Goal: Task Accomplishment & Management: Use online tool/utility

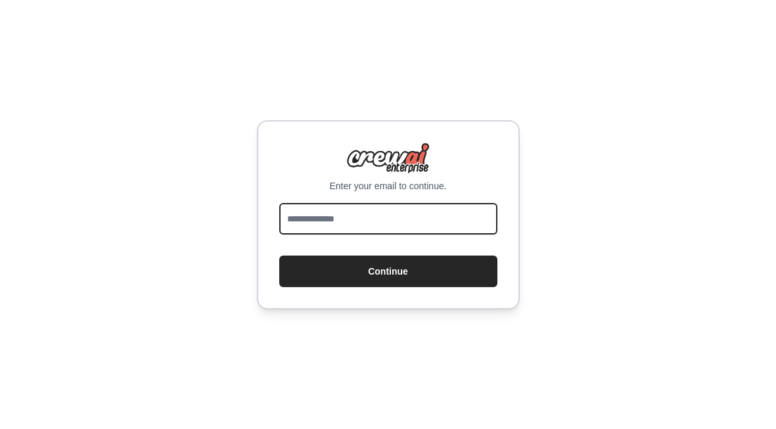
click at [448, 217] on input "email" at bounding box center [388, 219] width 218 height 32
type input "**********"
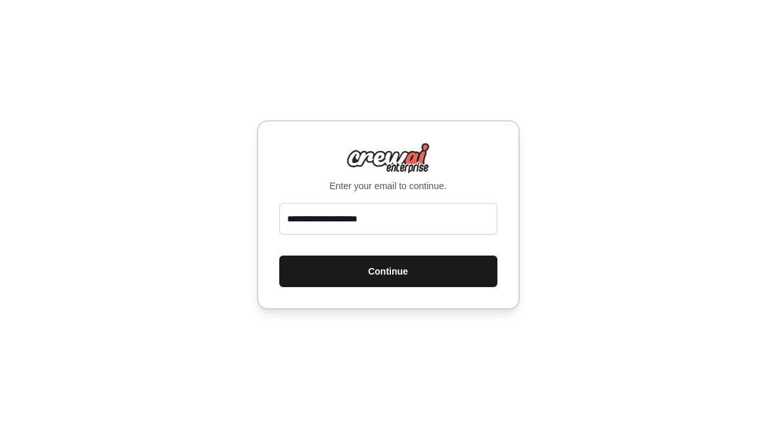
click at [412, 271] on button "Continue" at bounding box center [388, 272] width 218 height 32
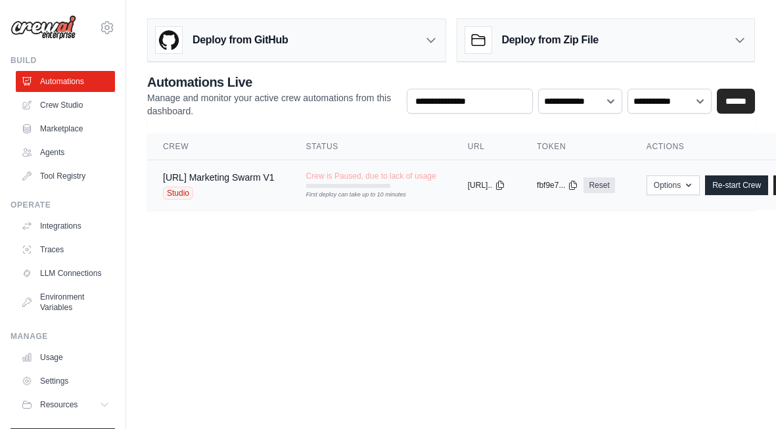
click at [255, 187] on div "Studio" at bounding box center [219, 193] width 112 height 13
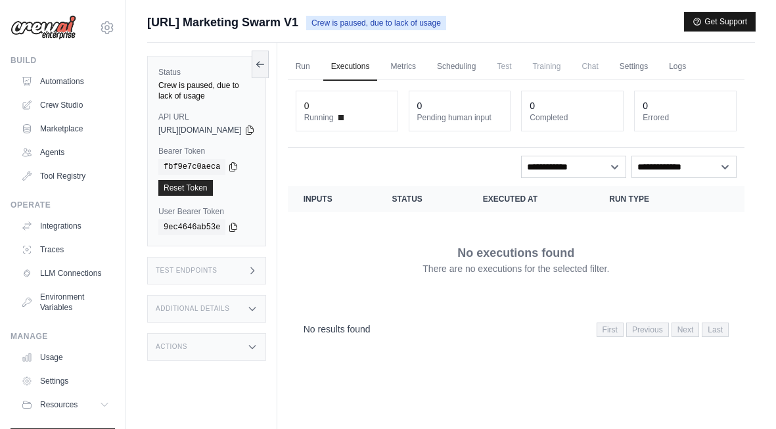
click at [716, 16] on button "Get Support" at bounding box center [720, 21] width 70 height 18
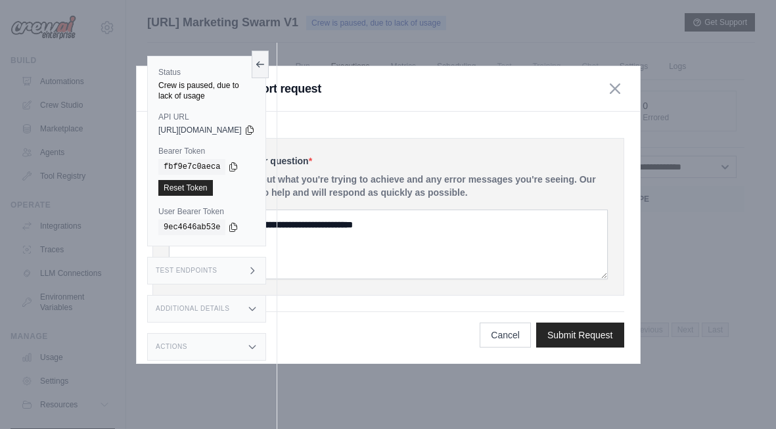
click at [333, 116] on div "Describe your issue or question * Please be specific about what you're trying t…" at bounding box center [389, 238] width 504 height 252
click at [266, 68] on icon at bounding box center [260, 64] width 11 height 11
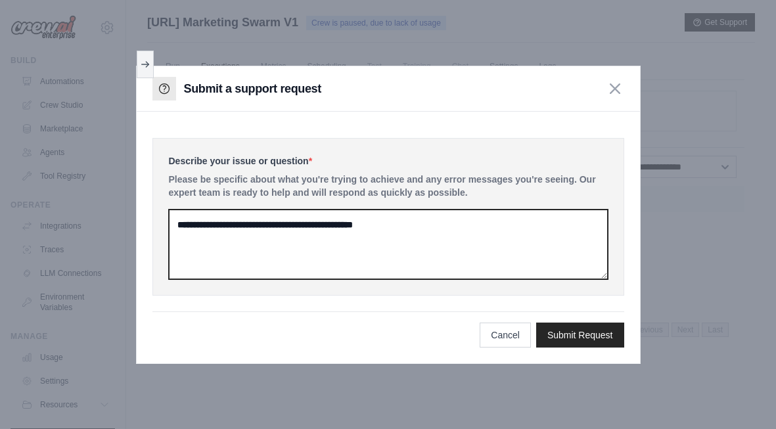
click at [341, 249] on textarea at bounding box center [388, 245] width 439 height 70
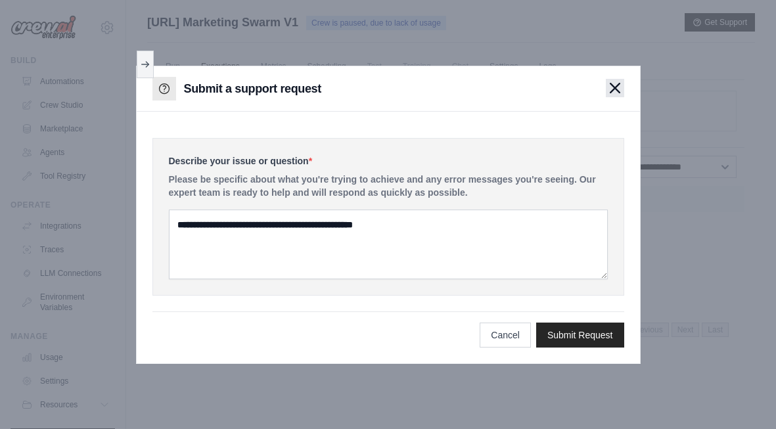
click at [613, 87] on icon "button" at bounding box center [615, 88] width 11 height 11
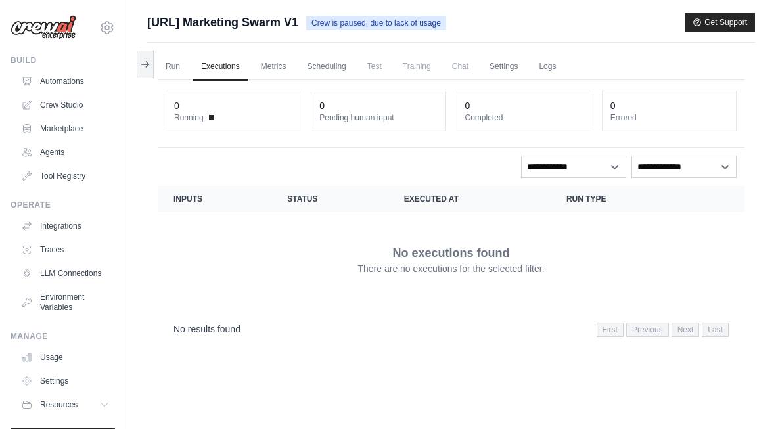
click at [427, 76] on span "Training" at bounding box center [417, 66] width 44 height 26
click at [427, 68] on span "Training" at bounding box center [417, 66] width 44 height 26
click at [140, 68] on icon at bounding box center [145, 64] width 11 height 11
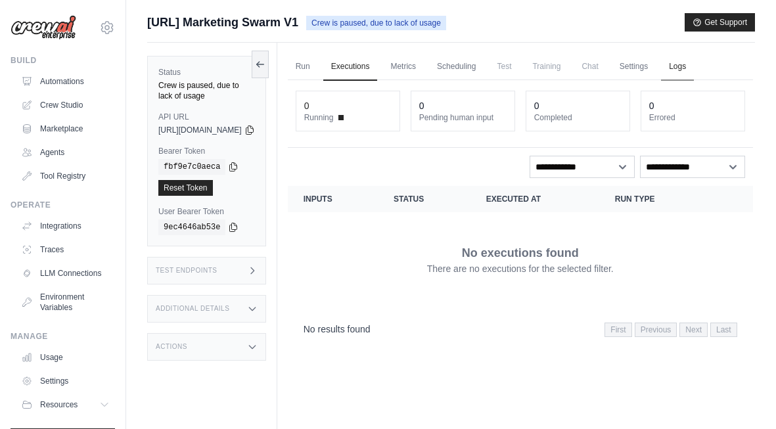
click at [694, 64] on link "Logs" at bounding box center [677, 67] width 33 height 28
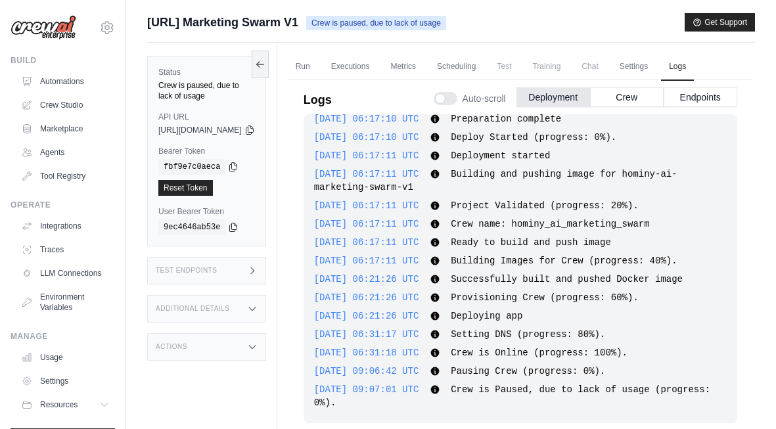
scroll to position [117, 0]
click at [292, 20] on span "[URL] Marketing Swarm V1" at bounding box center [222, 22] width 151 height 18
click at [656, 74] on link "Settings" at bounding box center [634, 67] width 44 height 28
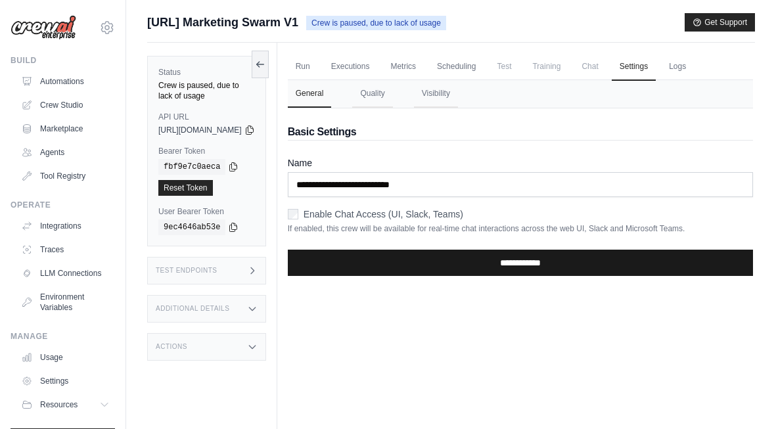
click at [527, 271] on input "**********" at bounding box center [520, 263] width 465 height 26
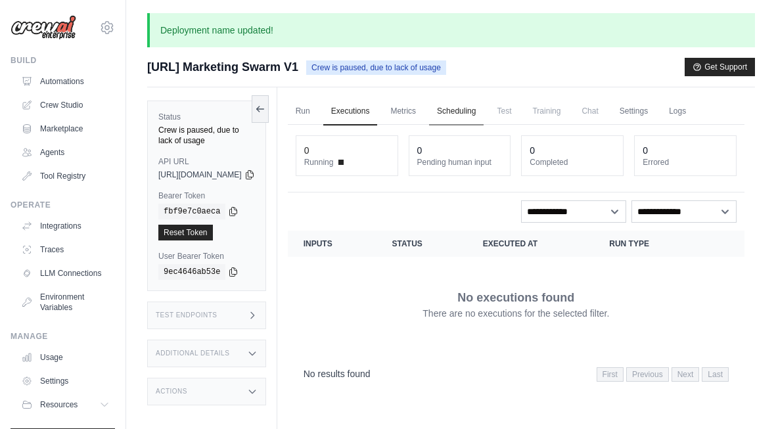
click at [484, 110] on link "Scheduling" at bounding box center [456, 112] width 55 height 28
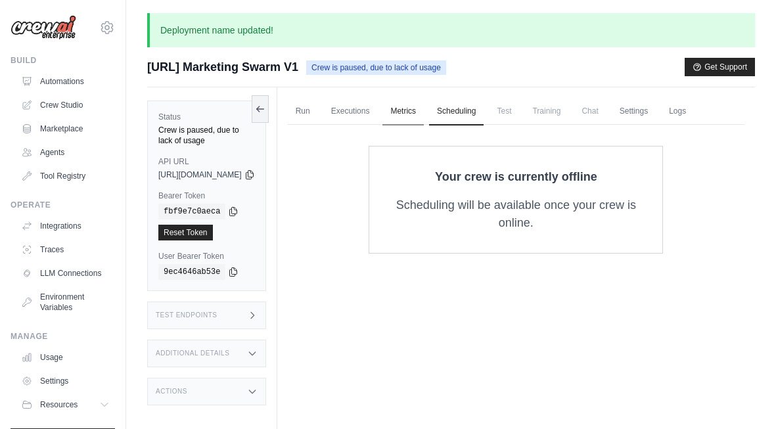
click at [424, 112] on link "Metrics" at bounding box center [403, 112] width 41 height 28
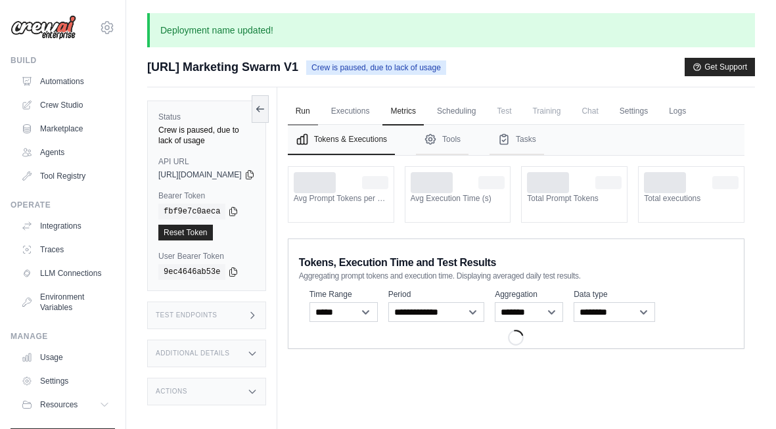
click at [318, 114] on link "Run" at bounding box center [303, 112] width 30 height 28
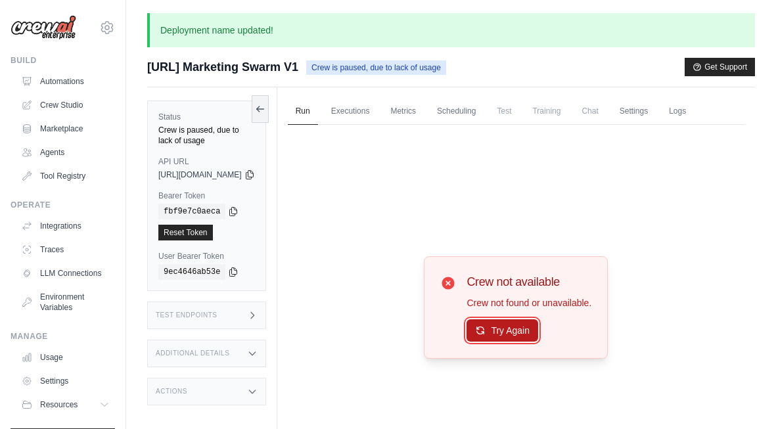
click at [513, 342] on button "Try Again" at bounding box center [503, 330] width 72 height 22
click at [513, 342] on button "Try Again" at bounding box center [503, 331] width 72 height 22
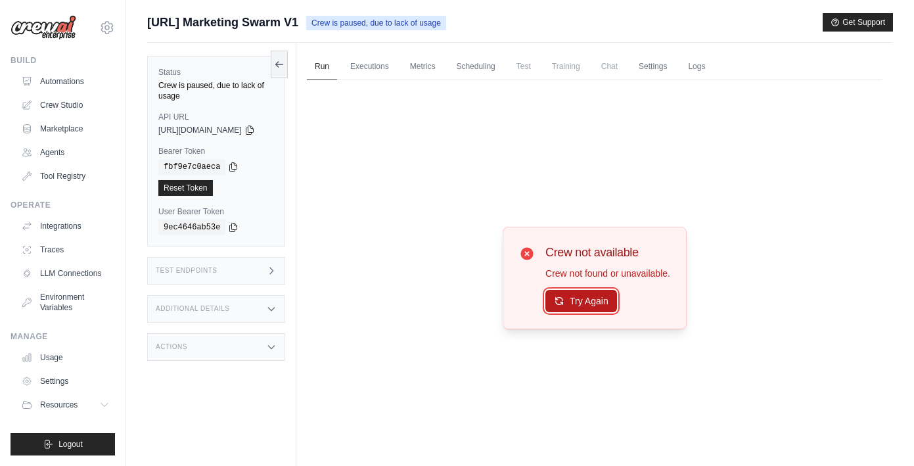
click at [586, 302] on button "Try Again" at bounding box center [582, 301] width 72 height 22
click at [586, 302] on button "Try Again" at bounding box center [582, 302] width 72 height 22
click at [388, 55] on link "Executions" at bounding box center [369, 67] width 55 height 28
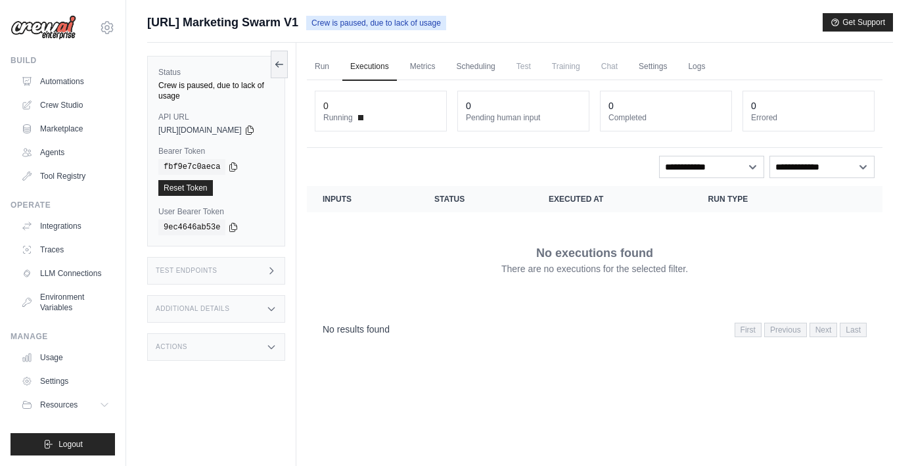
click at [405, 18] on span "Crew is paused, due to lack of usage" at bounding box center [376, 23] width 140 height 14
drag, startPoint x: 339, startPoint y: 23, endPoint x: 479, endPoint y: 24, distance: 140.7
click at [446, 24] on span "Crew is paused, due to lack of usage" at bounding box center [376, 23] width 140 height 14
copy span "Crew is paused, due to lack of usage"
click at [206, 91] on div "Crew is paused, due to lack of usage" at bounding box center [216, 90] width 116 height 21
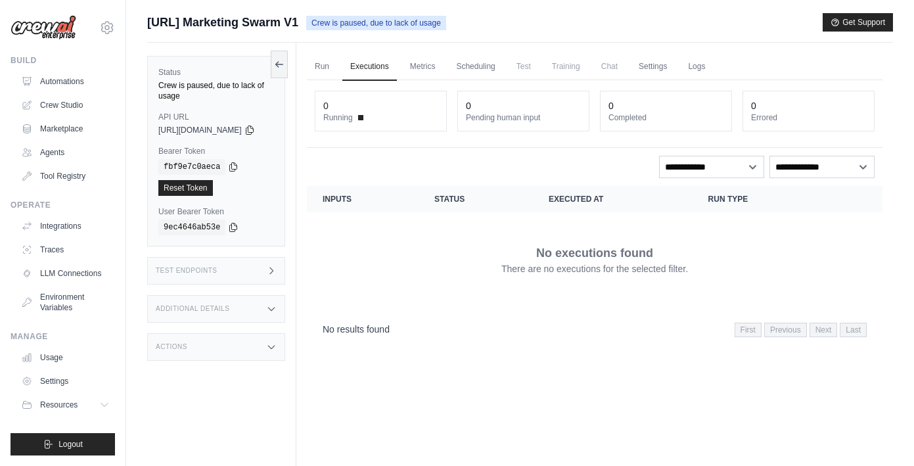
click at [192, 87] on div "Crew is paused, due to lack of usage" at bounding box center [216, 90] width 116 height 21
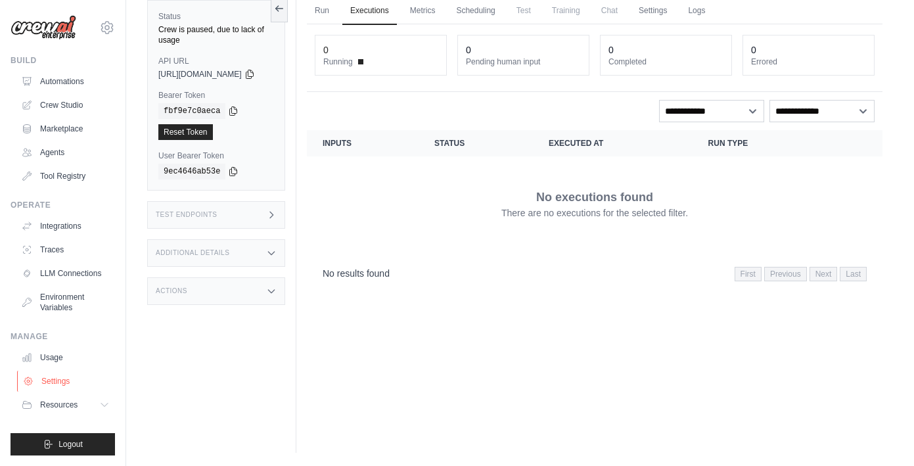
click at [69, 383] on link "Settings" at bounding box center [66, 381] width 99 height 21
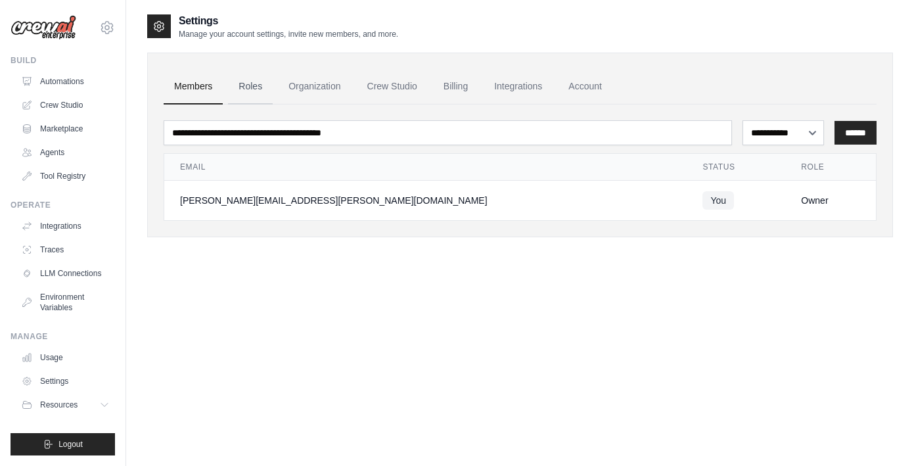
click at [262, 85] on link "Roles" at bounding box center [250, 86] width 45 height 35
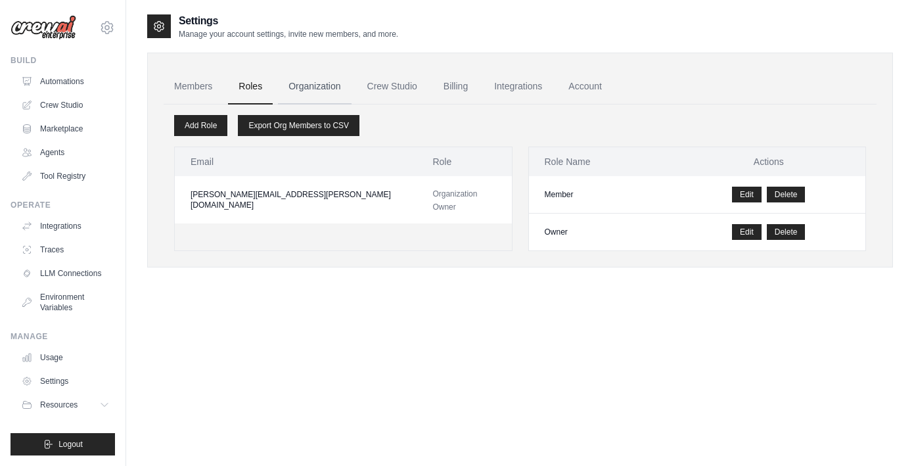
click at [313, 87] on link "Organization" at bounding box center [314, 86] width 73 height 35
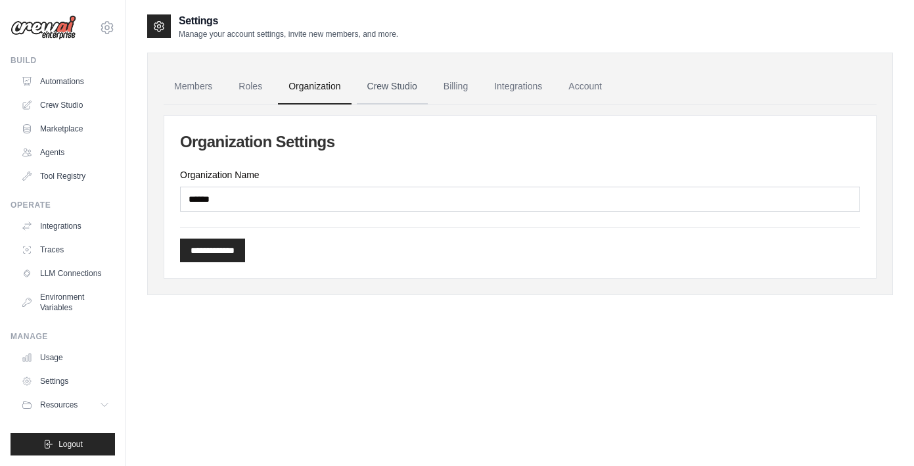
click at [399, 89] on link "Crew Studio" at bounding box center [392, 86] width 71 height 35
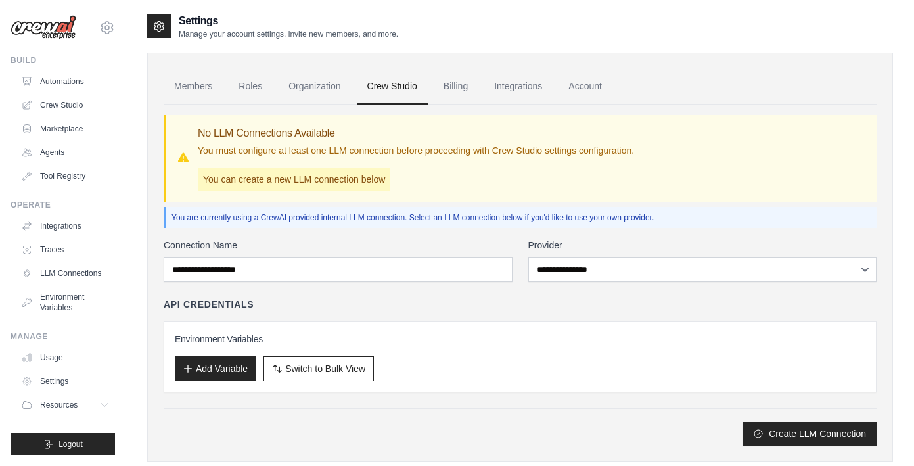
click at [367, 168] on p "You can create a new LLM connection below" at bounding box center [294, 180] width 193 height 24
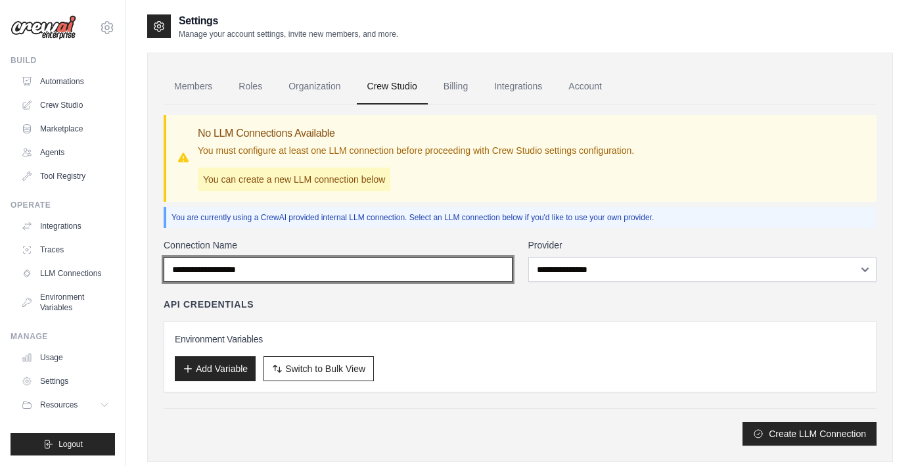
click at [365, 267] on input "Connection Name" at bounding box center [338, 269] width 349 height 25
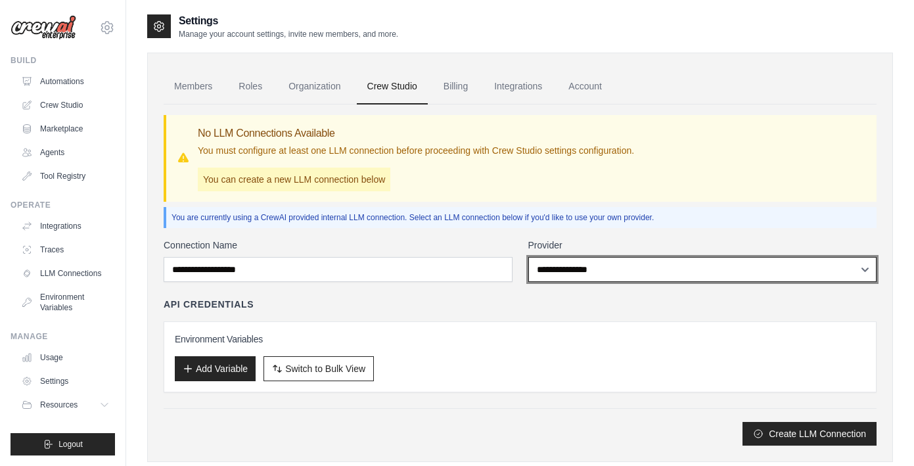
click at [611, 266] on select "**********" at bounding box center [703, 269] width 349 height 25
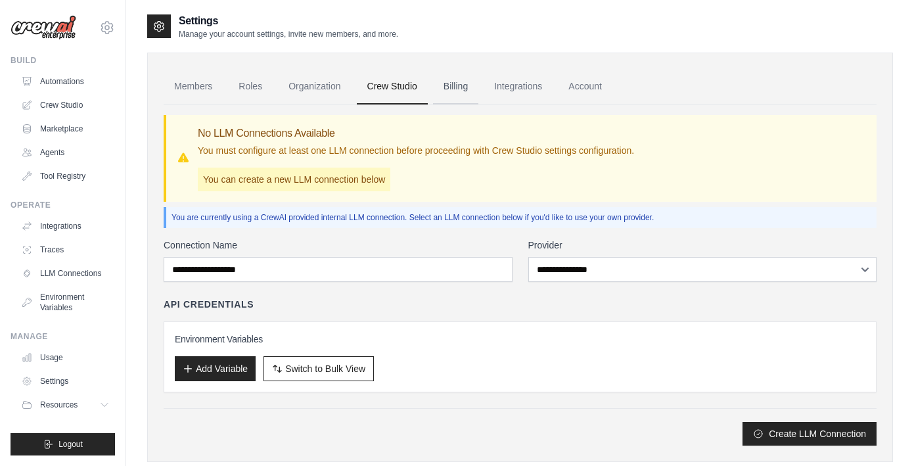
click at [458, 88] on link "Billing" at bounding box center [455, 86] width 45 height 35
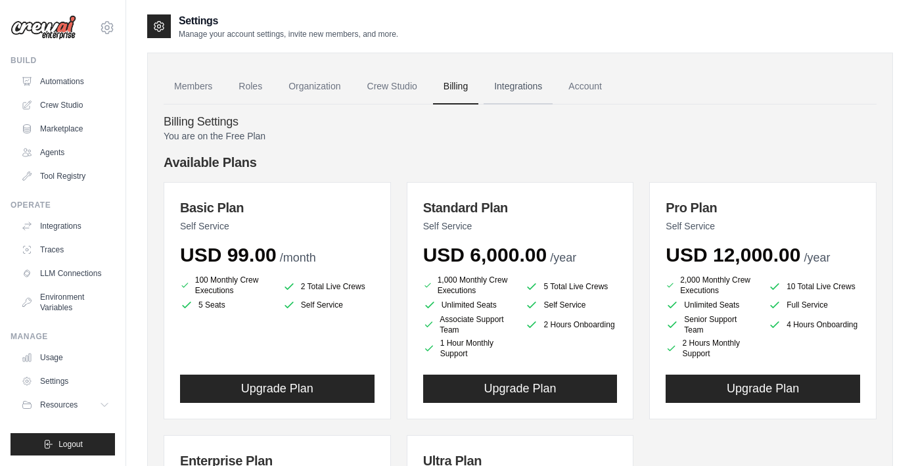
click at [550, 93] on link "Integrations" at bounding box center [518, 86] width 69 height 35
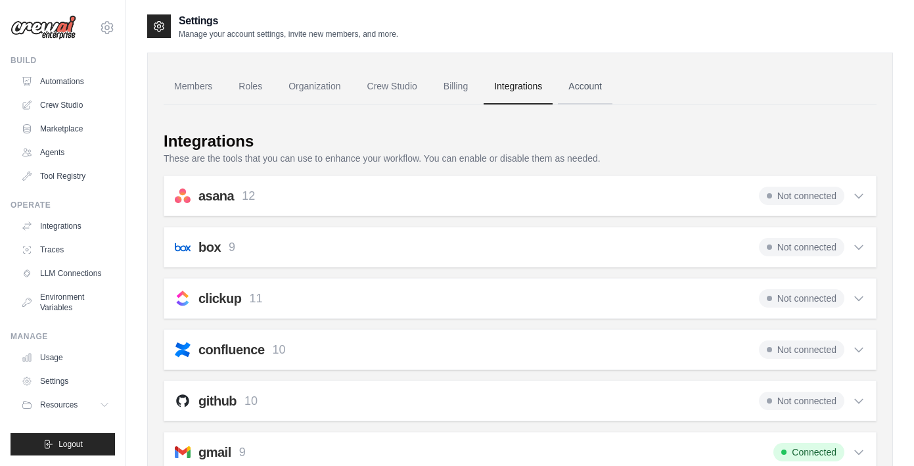
click at [595, 83] on link "Account" at bounding box center [585, 86] width 55 height 35
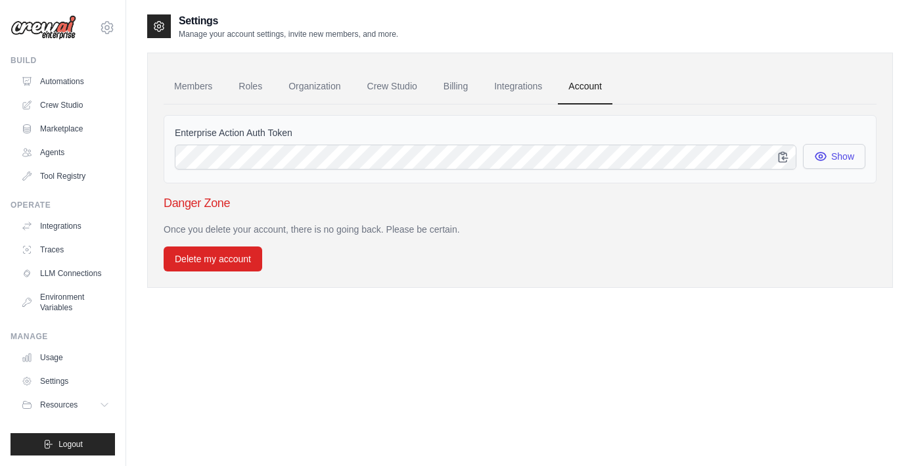
click at [816, 155] on icon "button" at bounding box center [821, 157] width 11 height 8
click at [189, 89] on link "Members" at bounding box center [193, 86] width 59 height 35
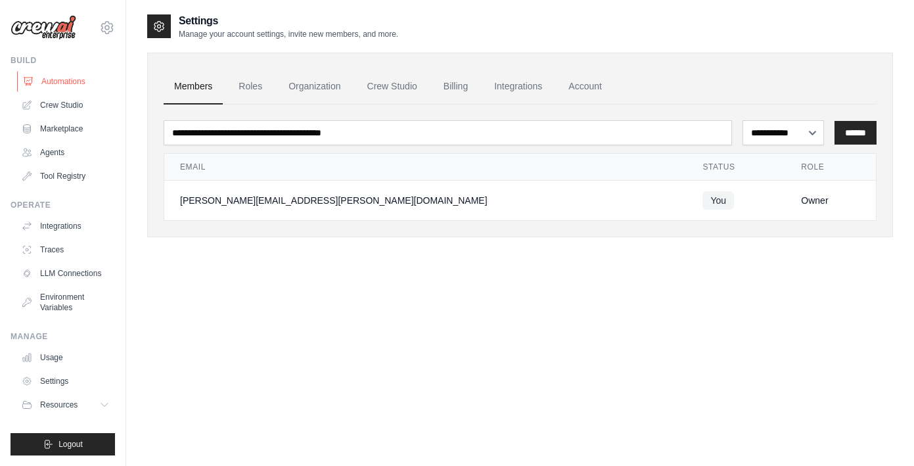
click at [80, 84] on link "Automations" at bounding box center [66, 81] width 99 height 21
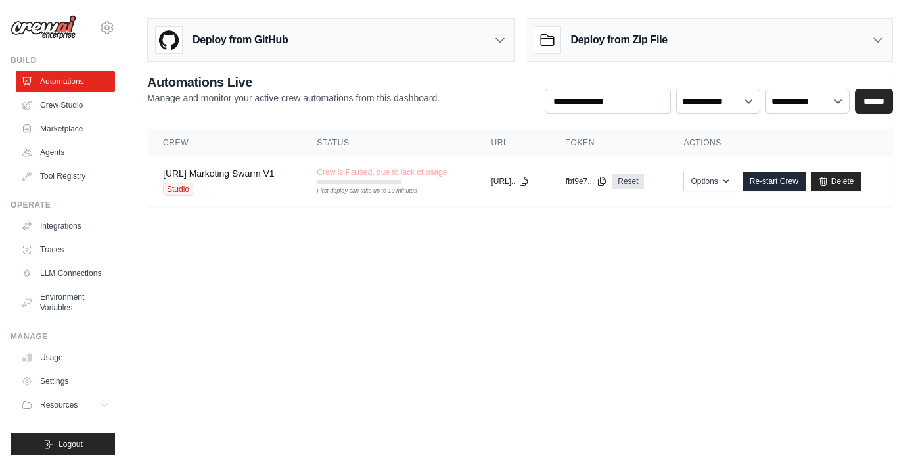
click at [116, 18] on div "vivek.asija@gmail.com Settings Build Automations Crew Studio Marketplace" at bounding box center [63, 233] width 126 height 466
click at [112, 23] on icon at bounding box center [107, 28] width 16 height 16
click at [71, 91] on link "Settings" at bounding box center [107, 89] width 116 height 24
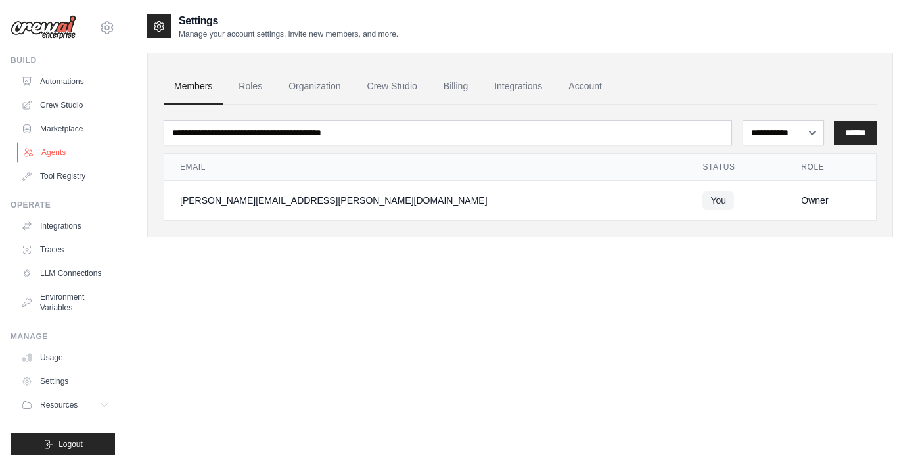
click at [52, 147] on link "Agents" at bounding box center [66, 152] width 99 height 21
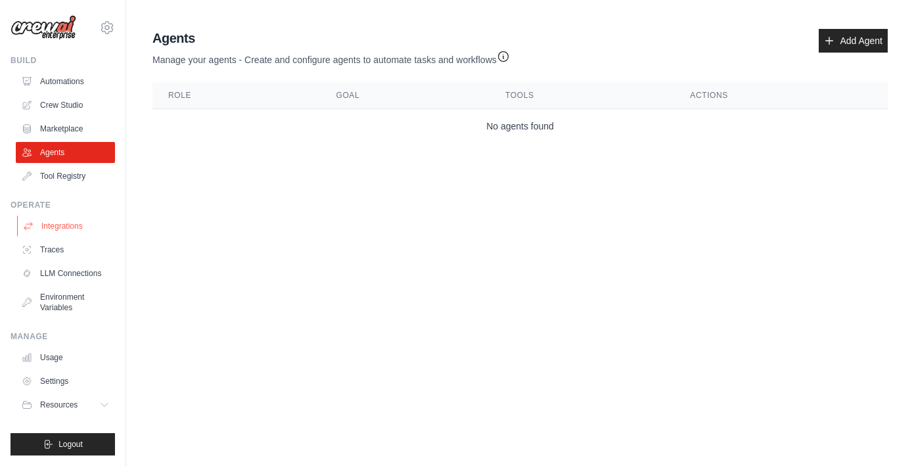
click at [63, 221] on link "Integrations" at bounding box center [66, 226] width 99 height 21
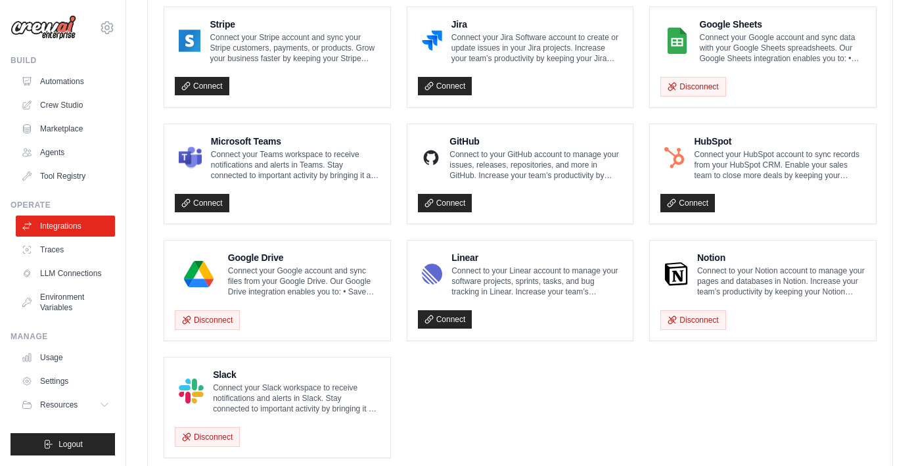
scroll to position [772, 0]
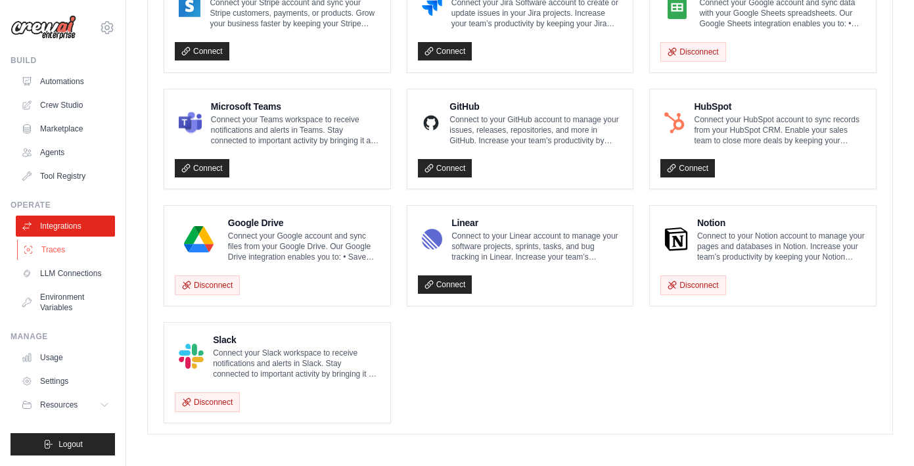
click at [72, 254] on link "Traces" at bounding box center [66, 249] width 99 height 21
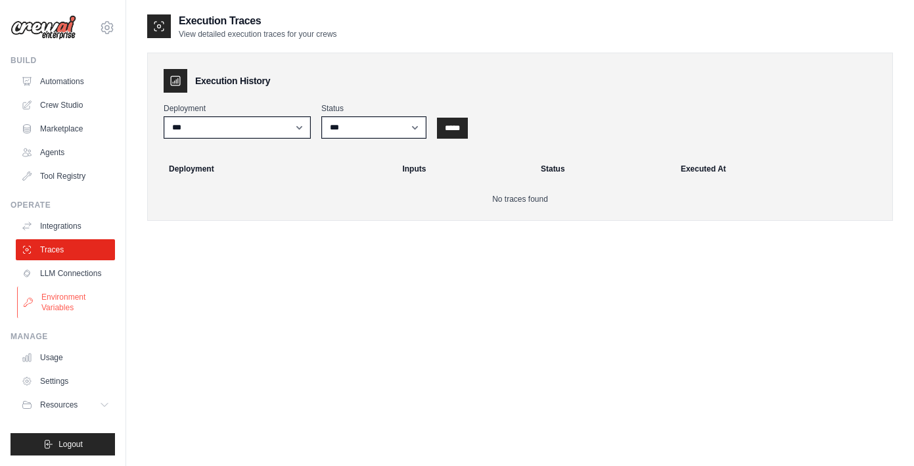
click at [63, 287] on link "Environment Variables" at bounding box center [66, 303] width 99 height 32
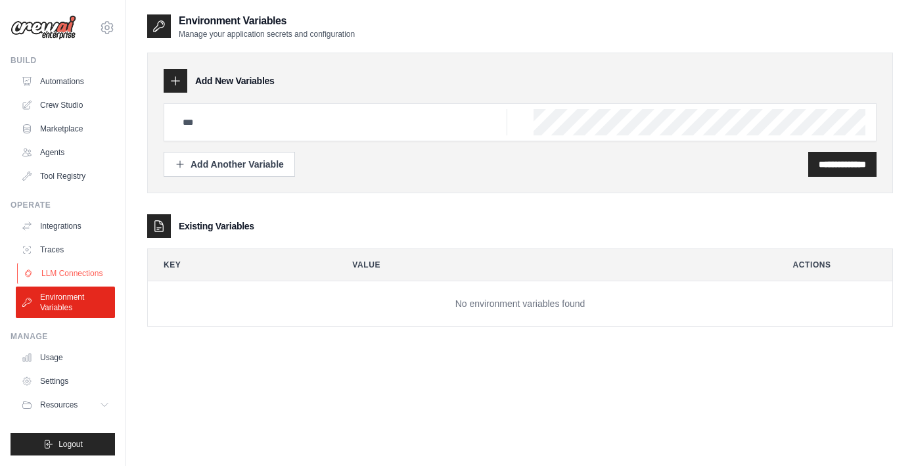
click at [70, 271] on link "LLM Connections" at bounding box center [66, 273] width 99 height 21
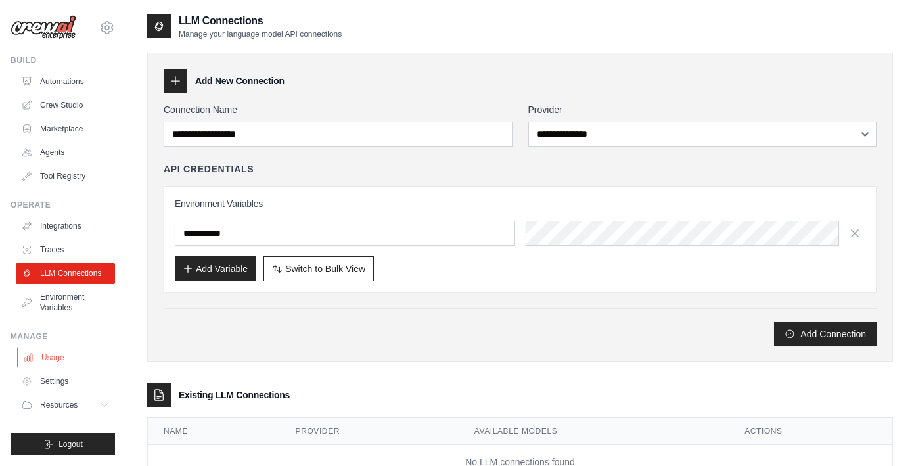
click at [55, 358] on link "Usage" at bounding box center [66, 357] width 99 height 21
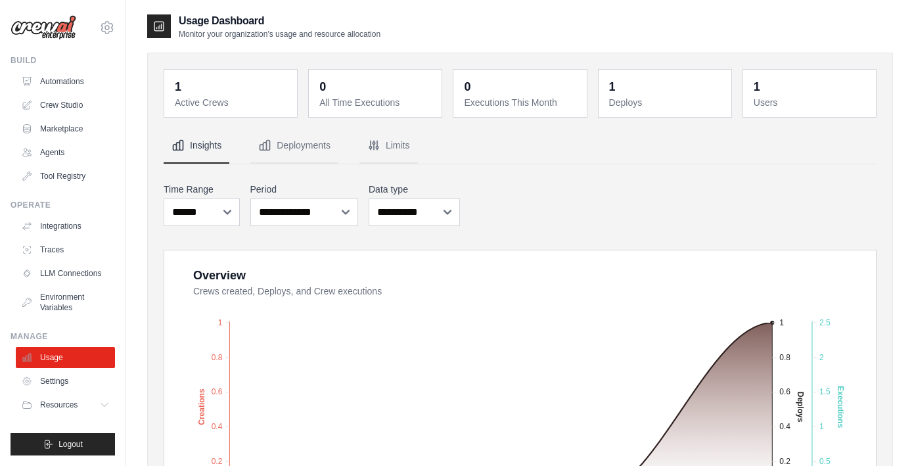
click at [235, 97] on dt "Active Crews" at bounding box center [232, 102] width 114 height 13
click at [209, 97] on dt "Active Crews" at bounding box center [232, 102] width 114 height 13
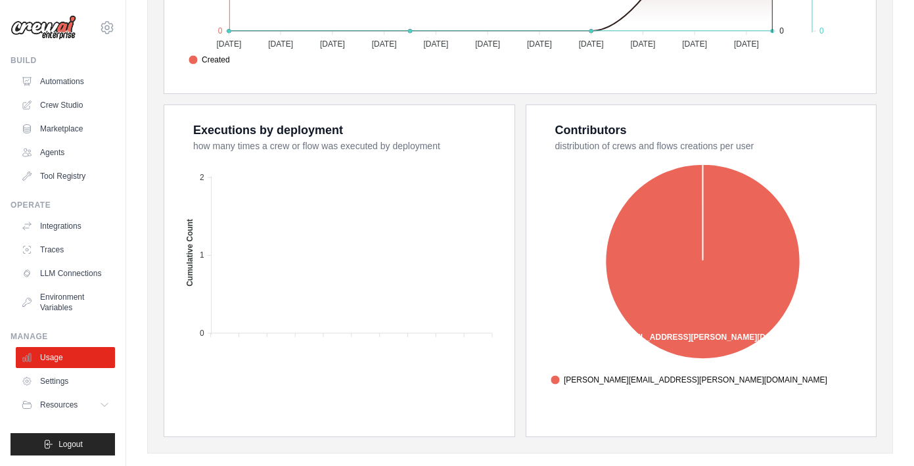
scroll to position [487, 0]
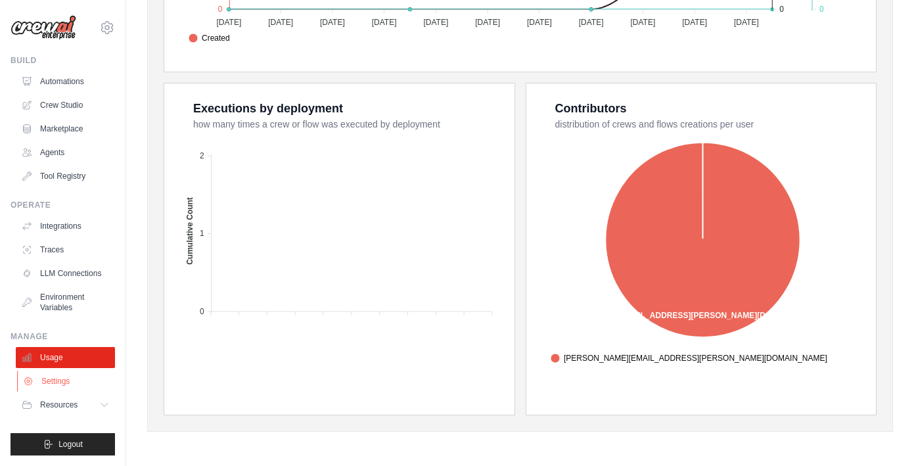
click at [72, 380] on link "Settings" at bounding box center [66, 381] width 99 height 21
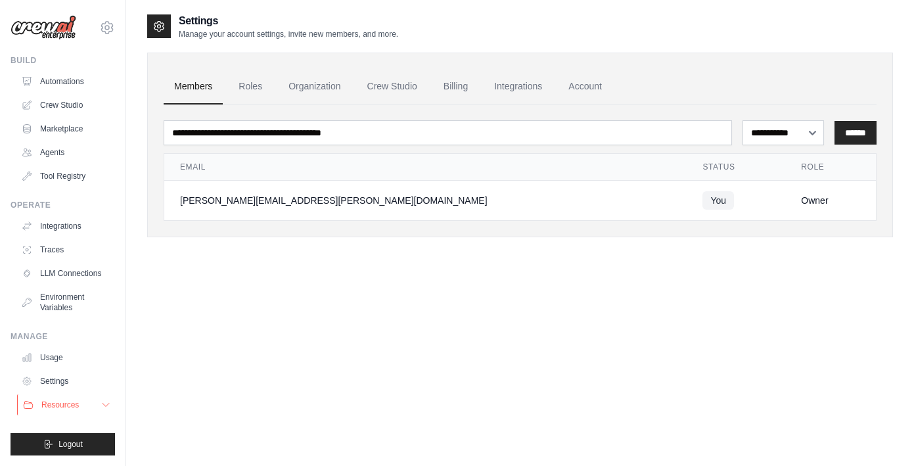
click at [69, 400] on span "Resources" at bounding box center [59, 405] width 37 height 11
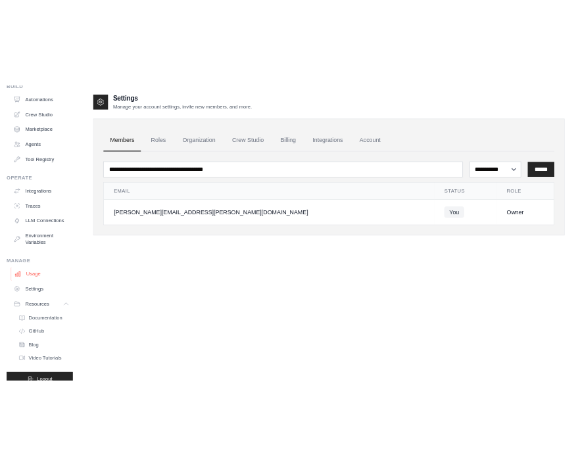
scroll to position [80, 0]
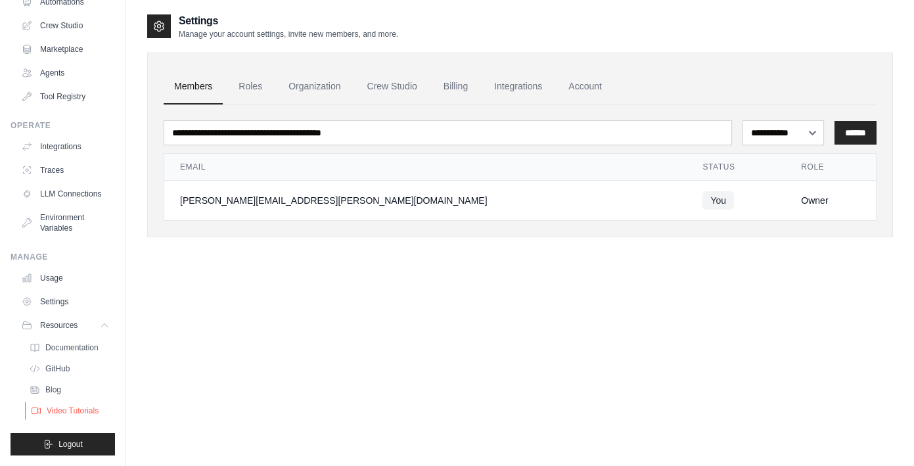
click at [60, 411] on span "Video Tutorials" at bounding box center [73, 411] width 52 height 11
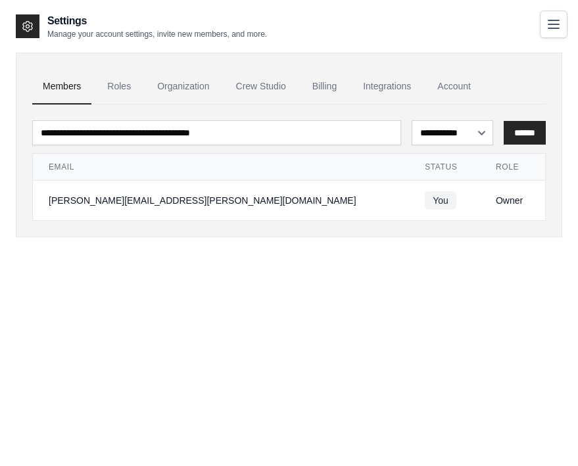
click at [30, 24] on icon at bounding box center [27, 26] width 13 height 13
click at [555, 20] on icon "Toggle navigation" at bounding box center [553, 24] width 11 height 8
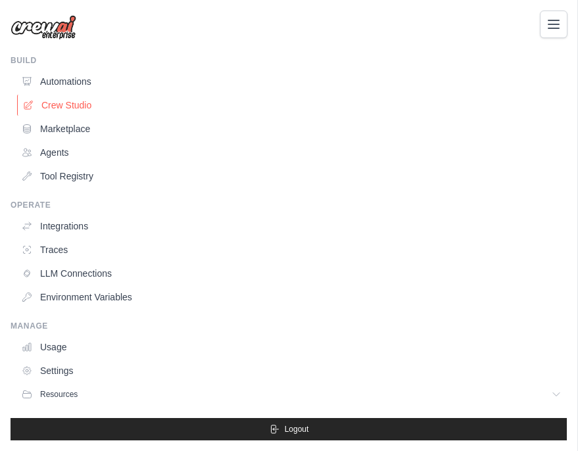
click at [55, 99] on link "Crew Studio" at bounding box center [292, 105] width 551 height 21
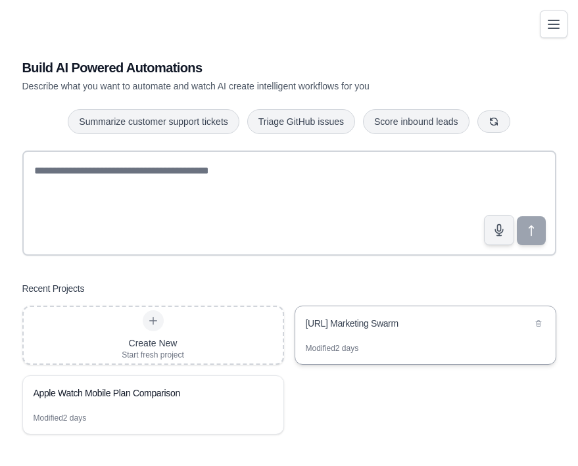
click at [523, 339] on div "[URL] Marketing Swarm" at bounding box center [425, 324] width 260 height 37
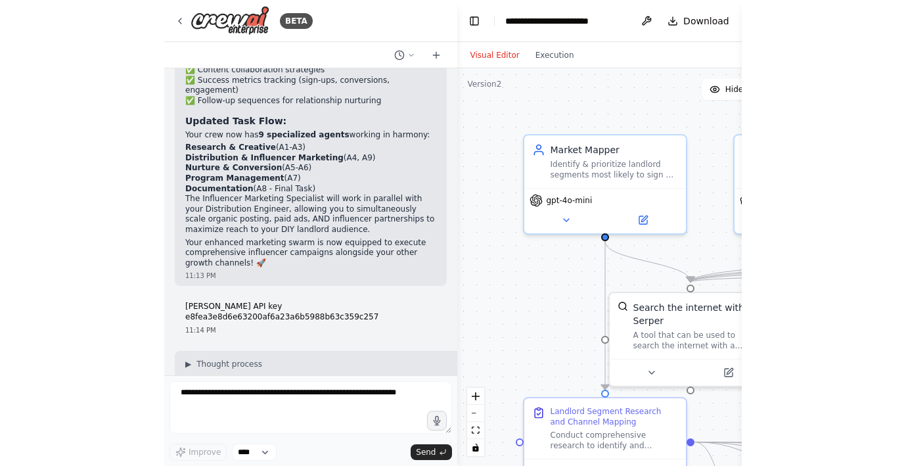
scroll to position [6606, 0]
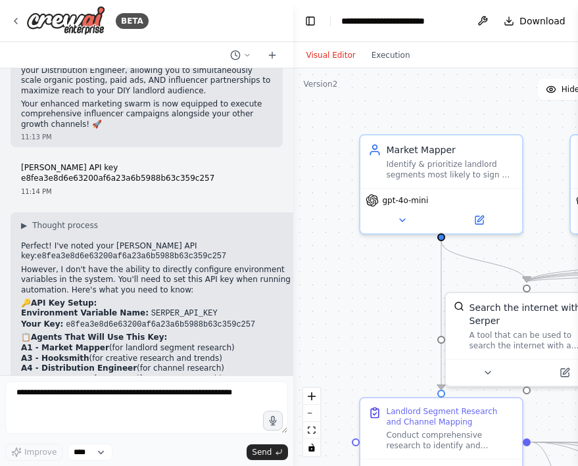
click at [388, 71] on div ".deletable-edge-delete-btn { width: 20px; height: 20px; border: 0px solid #ffff…" at bounding box center [488, 267] width 390 height 398
click at [388, 62] on div "Visual Editor Execution" at bounding box center [358, 55] width 120 height 26
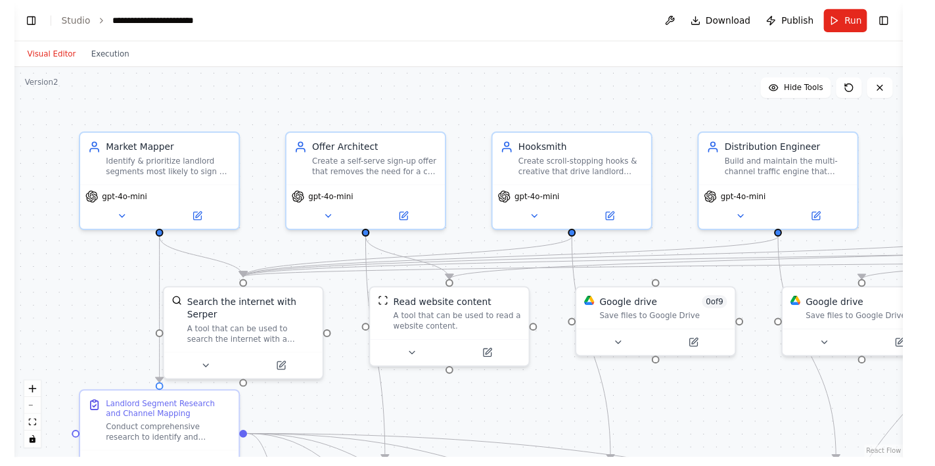
scroll to position [5789, 0]
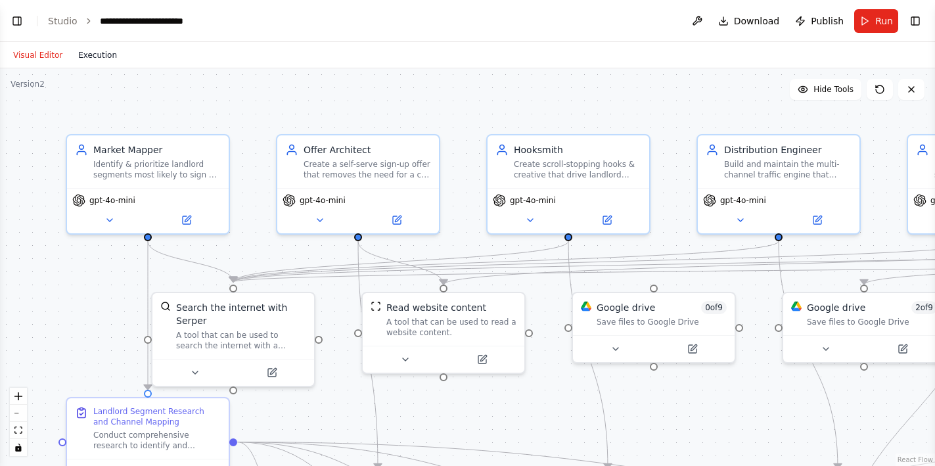
click at [102, 54] on button "Execution" at bounding box center [97, 55] width 55 height 16
click at [59, 53] on button "Visual Editor" at bounding box center [37, 55] width 65 height 16
click at [577, 16] on button at bounding box center [697, 21] width 21 height 24
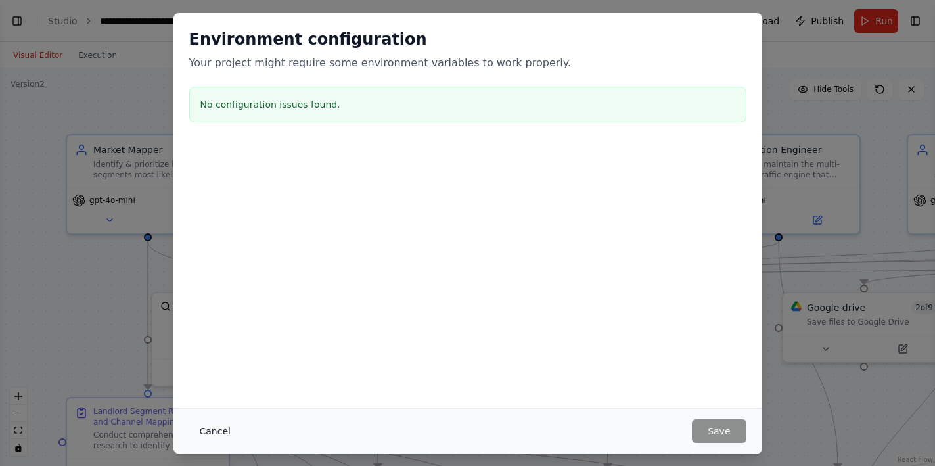
click at [220, 433] on button "Cancel" at bounding box center [215, 431] width 52 height 24
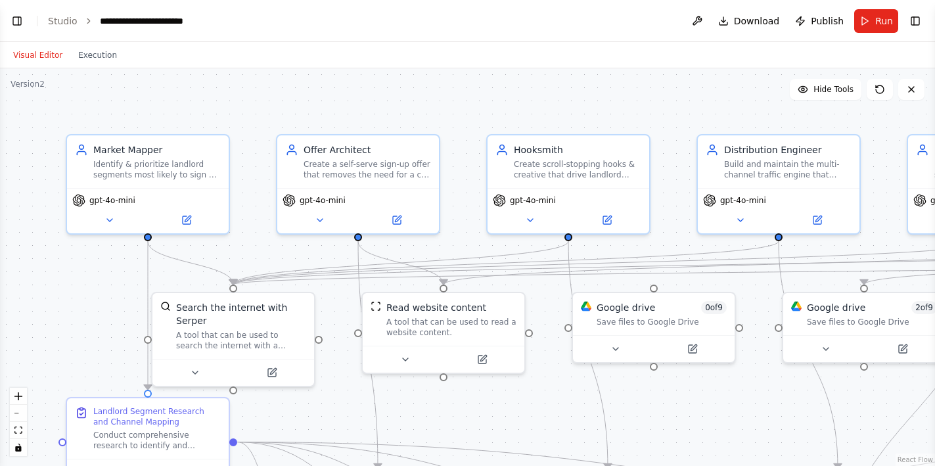
click at [577, 108] on div ".deletable-edge-delete-btn { width: 20px; height: 20px; border: 0px solid #ffff…" at bounding box center [467, 267] width 935 height 398
click at [577, 88] on icon at bounding box center [880, 89] width 8 height 8
click at [577, 20] on span "Run" at bounding box center [885, 20] width 18 height 13
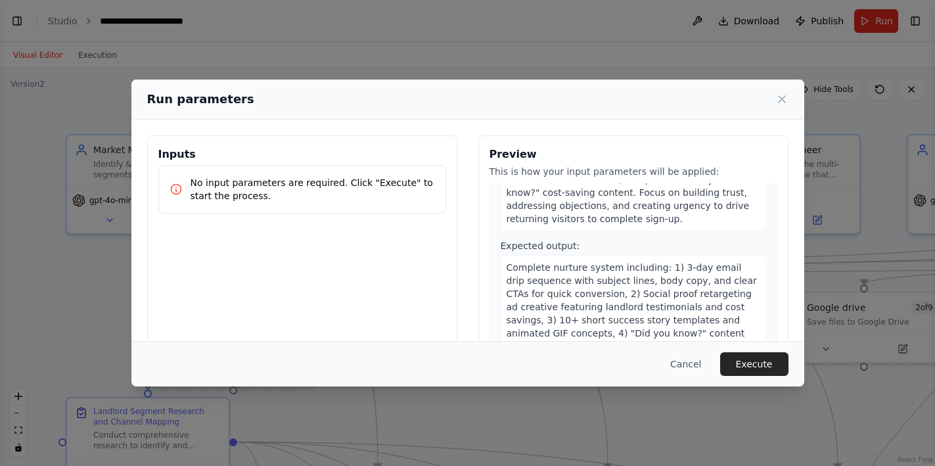
scroll to position [1630, 0]
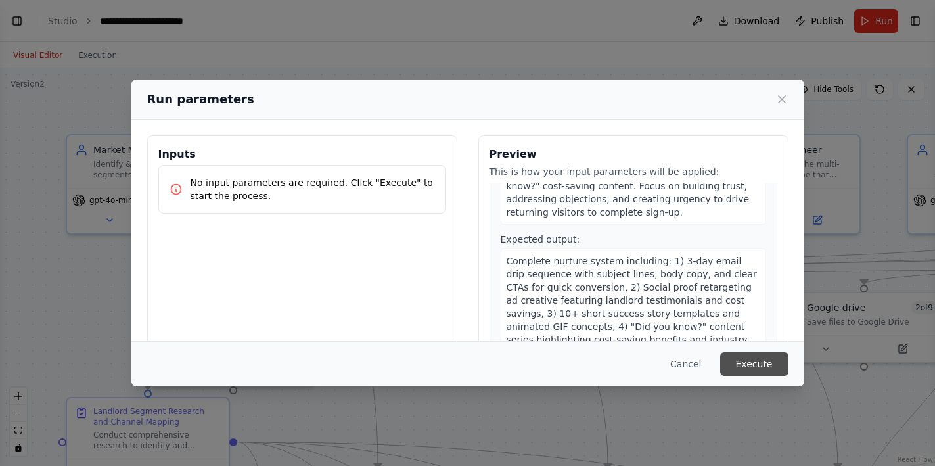
click at [577, 367] on button "Execute" at bounding box center [754, 364] width 68 height 24
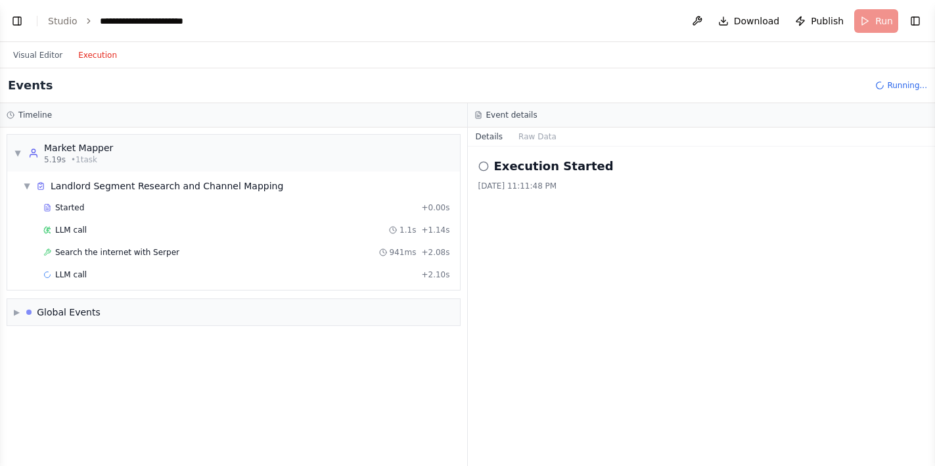
click at [81, 55] on button "Execution" at bounding box center [97, 55] width 55 height 16
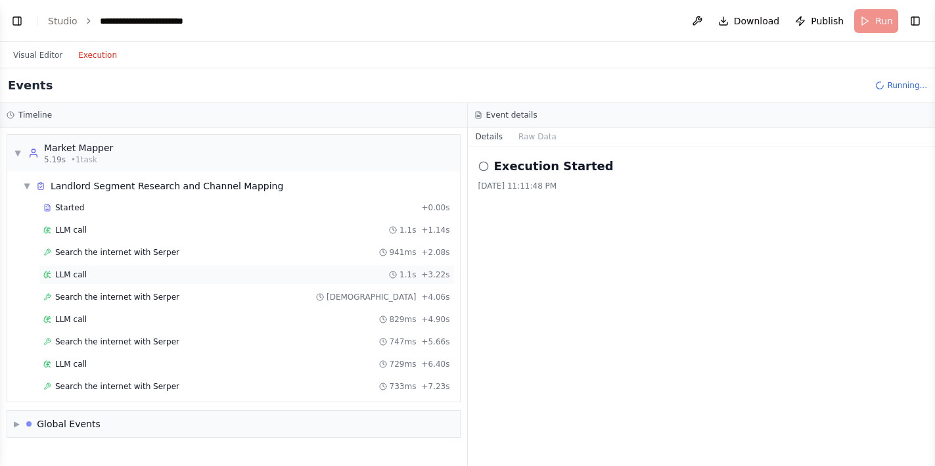
scroll to position [9, 0]
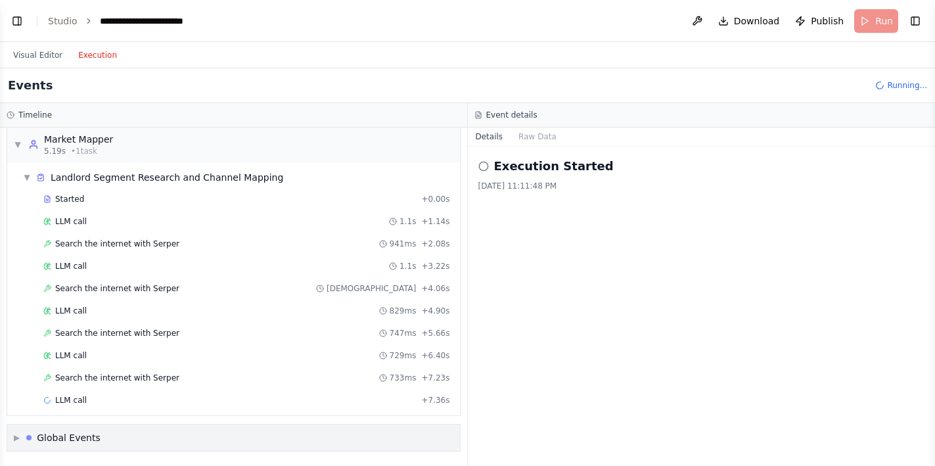
click at [20, 435] on div "▶ Global Events" at bounding box center [57, 437] width 87 height 13
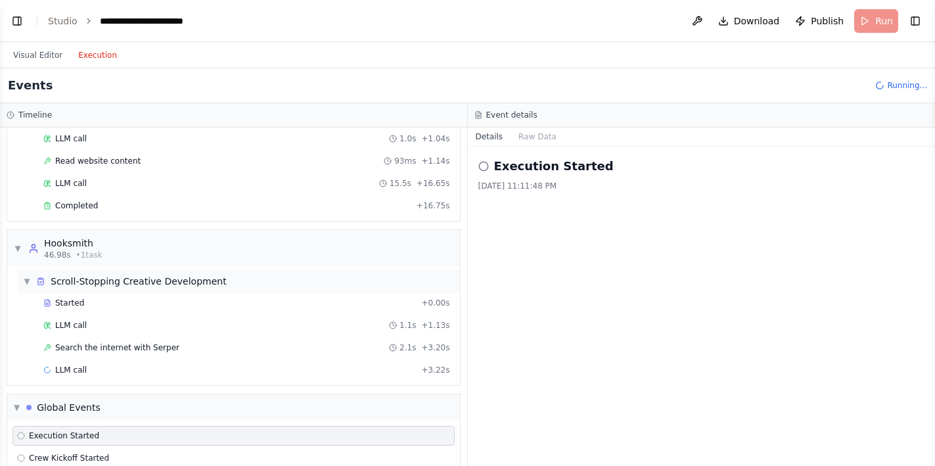
scroll to position [435, 0]
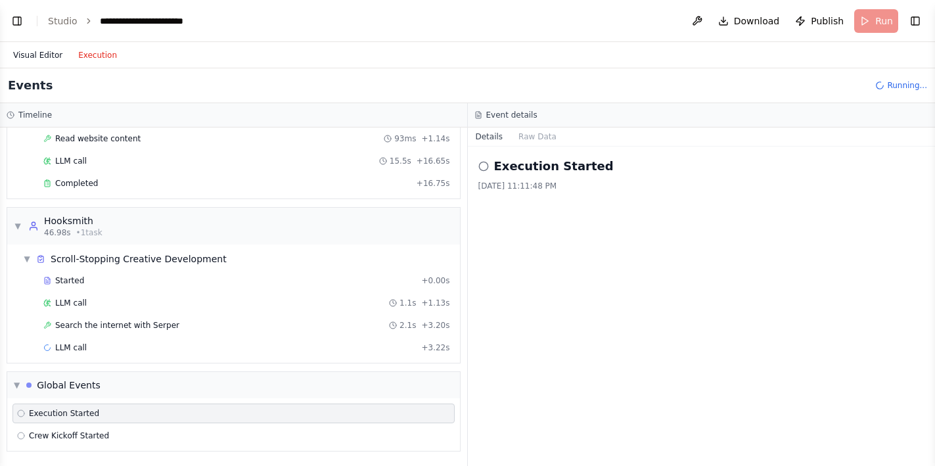
click at [23, 51] on button "Visual Editor" at bounding box center [37, 55] width 65 height 16
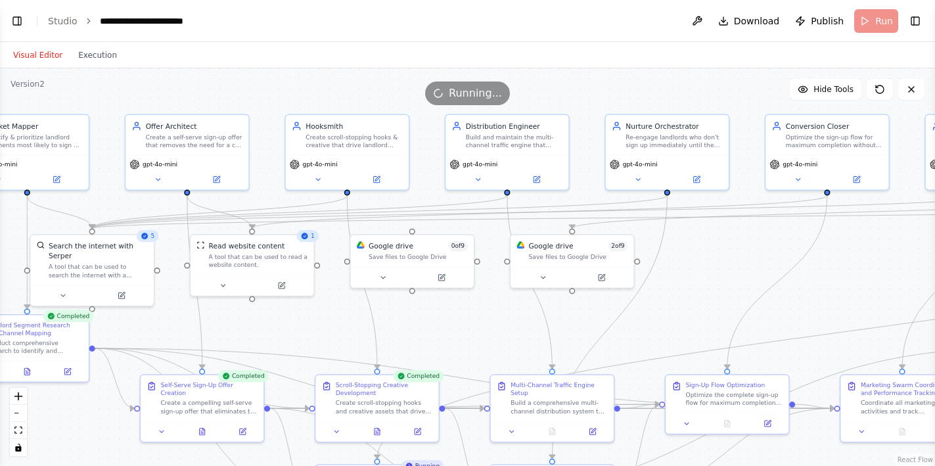
drag, startPoint x: 619, startPoint y: 105, endPoint x: 482, endPoint y: 74, distance: 140.2
click at [481, 73] on div ".deletable-edge-delete-btn { width: 20px; height: 20px; border: 0px solid #ffff…" at bounding box center [467, 267] width 935 height 398
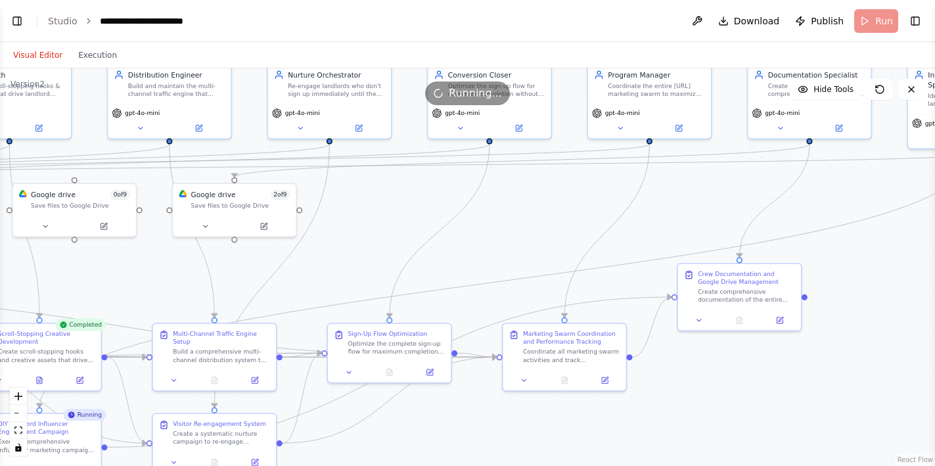
drag, startPoint x: 750, startPoint y: 268, endPoint x: 415, endPoint y: 220, distance: 338.7
click at [415, 220] on div ".deletable-edge-delete-btn { width: 20px; height: 20px; border: 0px solid #ffff…" at bounding box center [467, 267] width 935 height 398
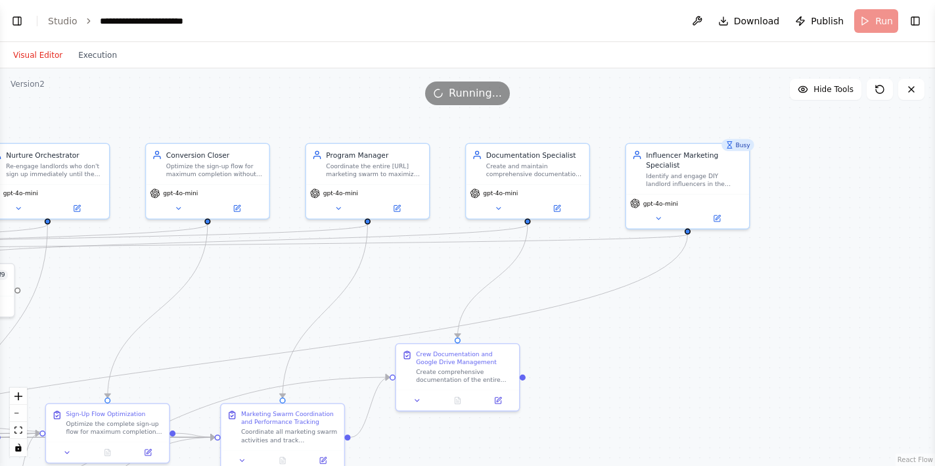
drag, startPoint x: 699, startPoint y: 222, endPoint x: 417, endPoint y: 303, distance: 293.5
click at [417, 303] on div ".deletable-edge-delete-btn { width: 20px; height: 20px; border: 0px solid #ffff…" at bounding box center [467, 267] width 935 height 398
drag, startPoint x: 571, startPoint y: 97, endPoint x: 736, endPoint y: 98, distance: 165.7
click at [577, 98] on div "Running..." at bounding box center [467, 94] width 935 height 24
drag, startPoint x: 612, startPoint y: 101, endPoint x: 715, endPoint y: 100, distance: 103.2
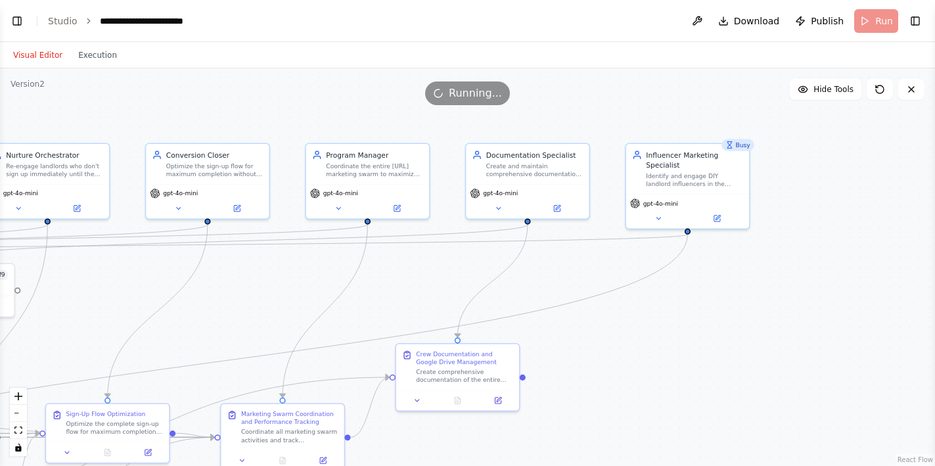
click at [577, 100] on div "Running..." at bounding box center [467, 94] width 935 height 24
click at [16, 15] on button "Toggle Left Sidebar" at bounding box center [17, 21] width 18 height 18
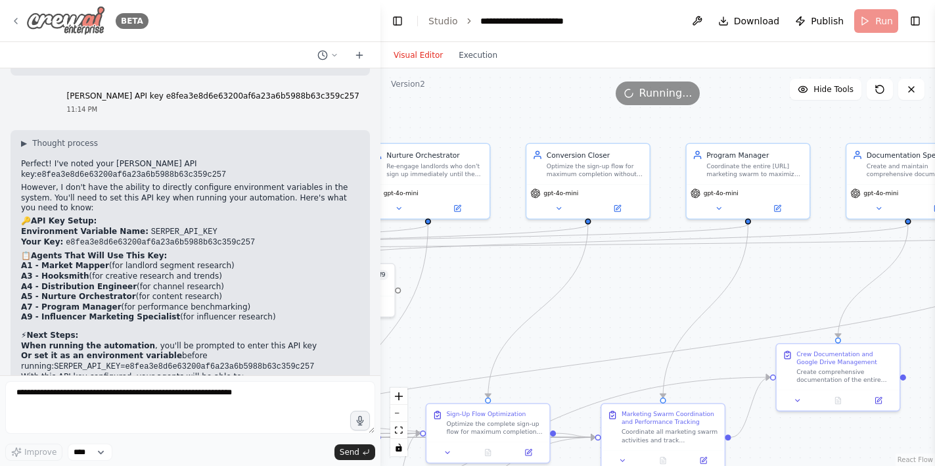
click at [17, 16] on icon at bounding box center [16, 21] width 11 height 11
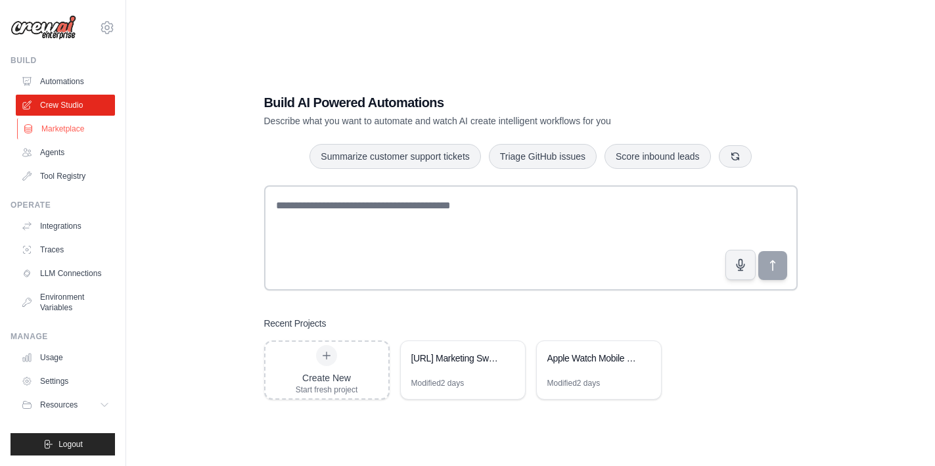
click at [58, 128] on link "Marketplace" at bounding box center [66, 128] width 99 height 21
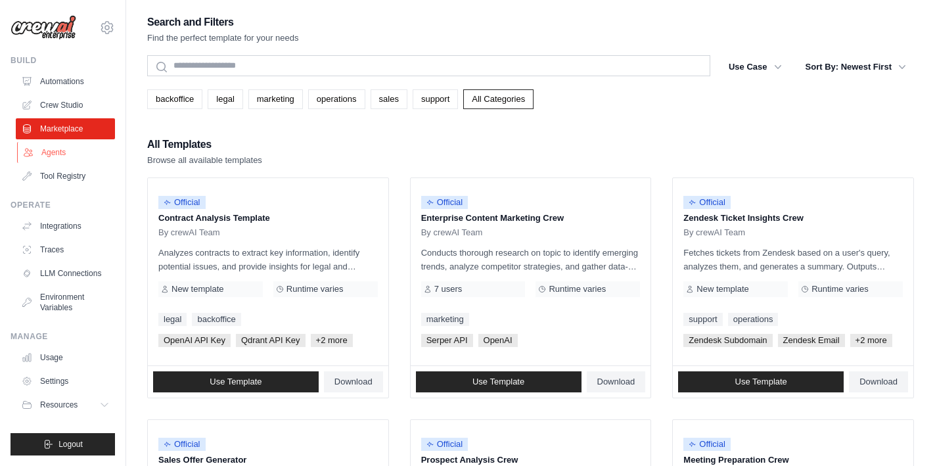
click at [58, 151] on link "Agents" at bounding box center [66, 152] width 99 height 21
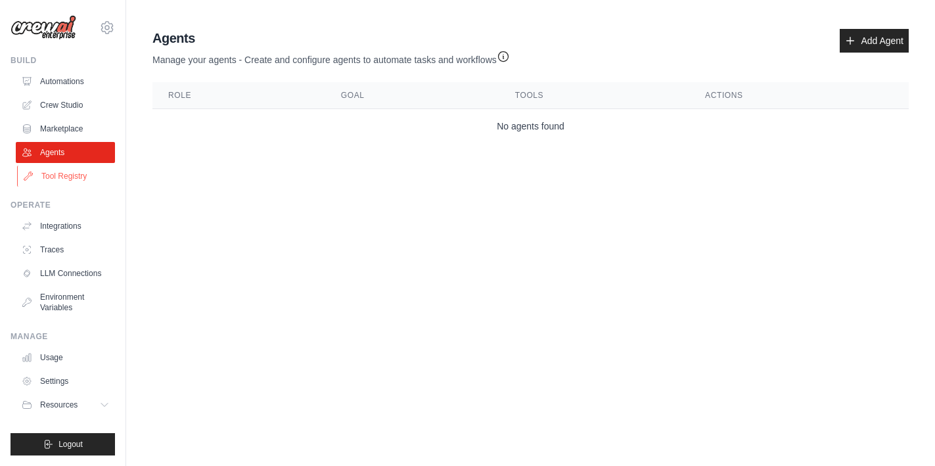
click at [61, 176] on link "Tool Registry" at bounding box center [66, 176] width 99 height 21
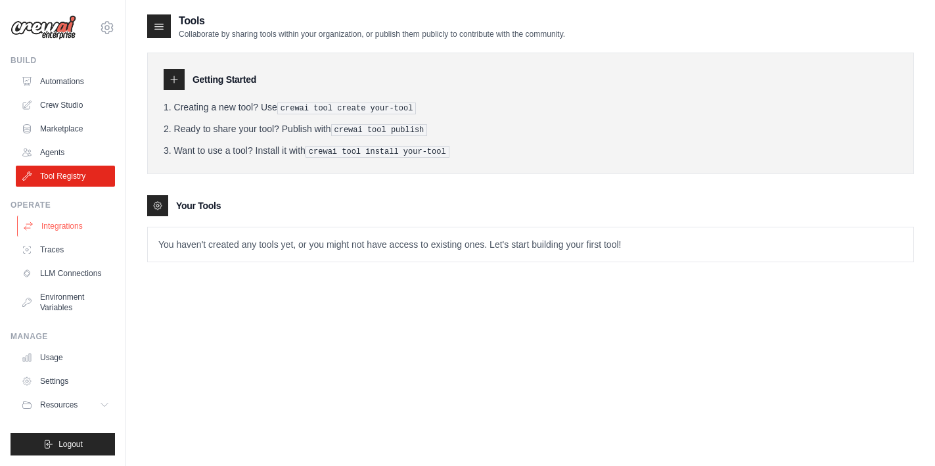
click at [60, 223] on link "Integrations" at bounding box center [66, 226] width 99 height 21
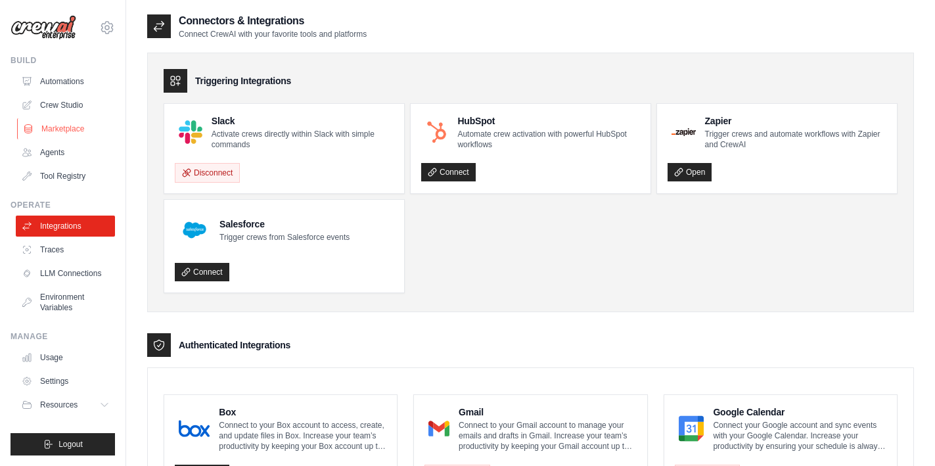
click at [72, 130] on link "Marketplace" at bounding box center [66, 128] width 99 height 21
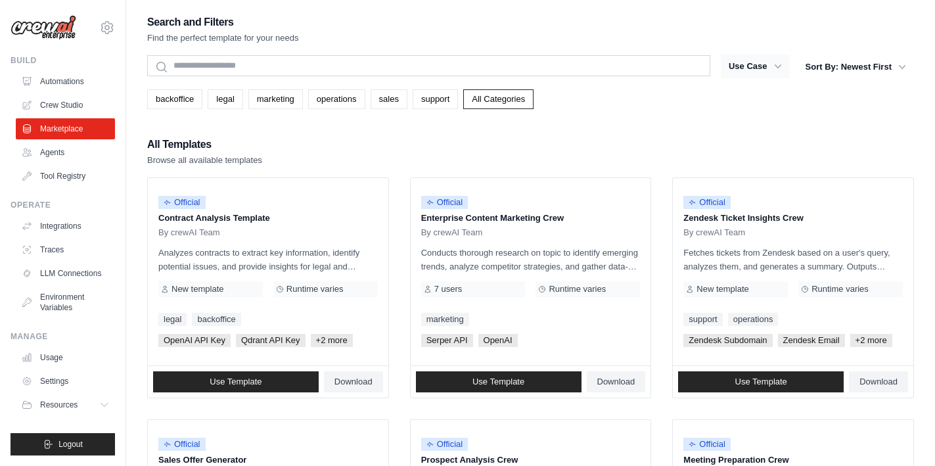
click at [787, 69] on button "Use Case" at bounding box center [755, 67] width 69 height 24
click at [776, 69] on icon "button" at bounding box center [778, 66] width 13 height 13
click at [897, 66] on icon "button" at bounding box center [902, 66] width 13 height 13
click at [748, 102] on div "backoffice legal marketing operations sales support All Categories" at bounding box center [530, 99] width 767 height 20
click at [54, 243] on link "Traces" at bounding box center [66, 249] width 99 height 21
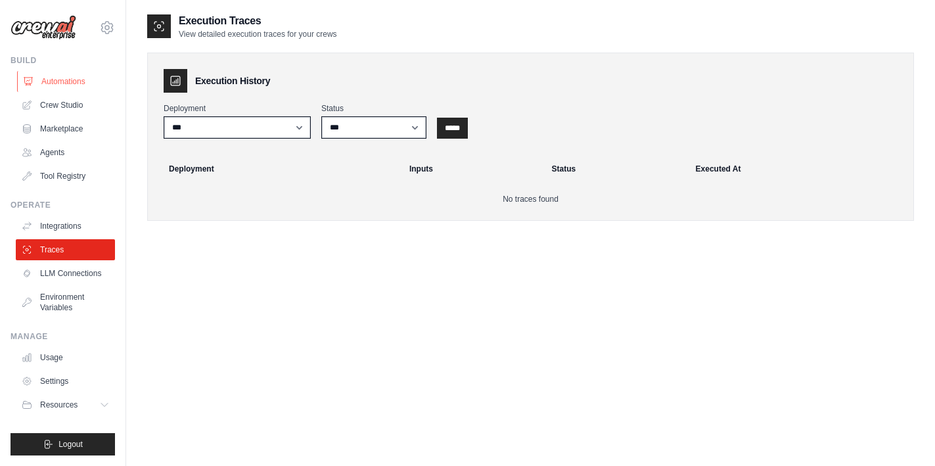
click at [70, 89] on link "Automations" at bounding box center [66, 81] width 99 height 21
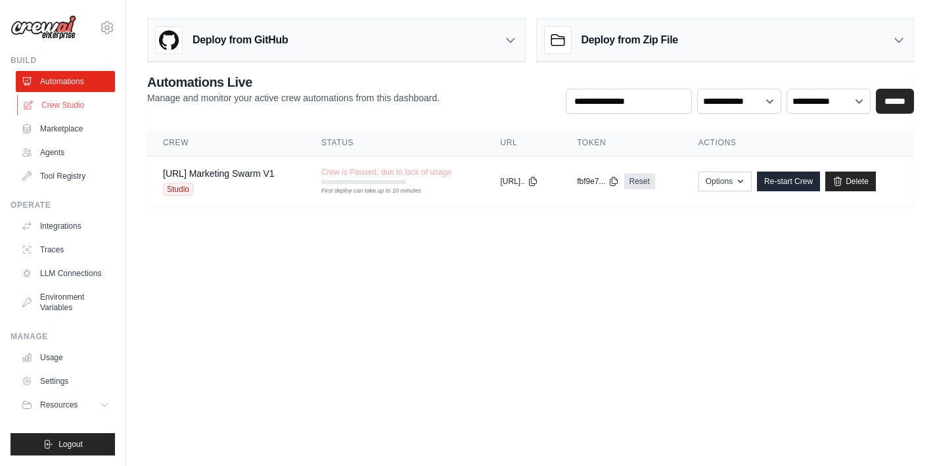
click at [66, 105] on link "Crew Studio" at bounding box center [66, 105] width 99 height 21
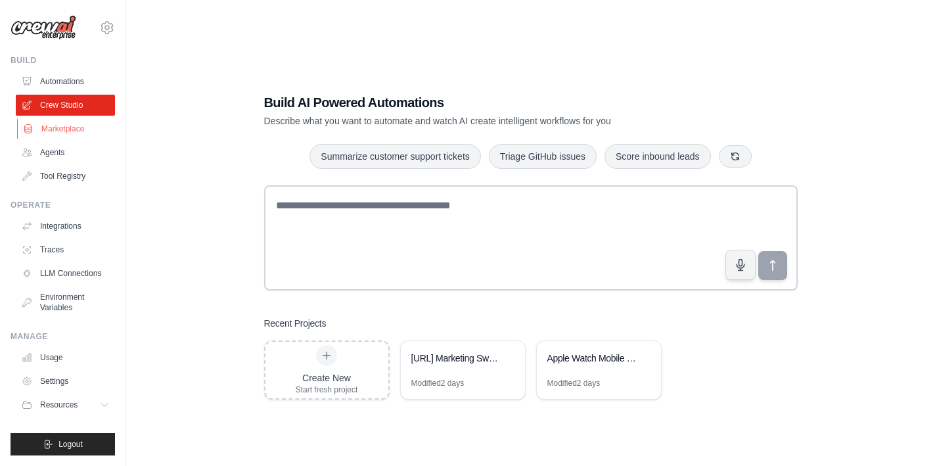
click at [54, 130] on link "Marketplace" at bounding box center [66, 128] width 99 height 21
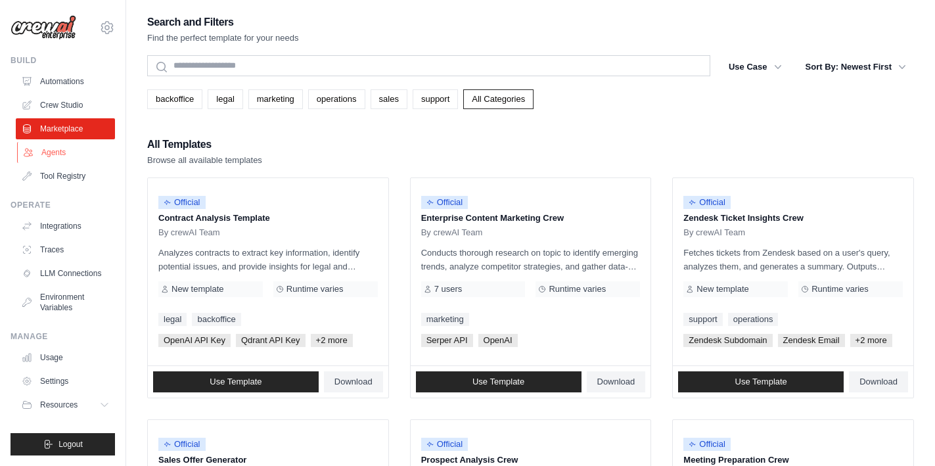
click at [52, 157] on link "Agents" at bounding box center [66, 152] width 99 height 21
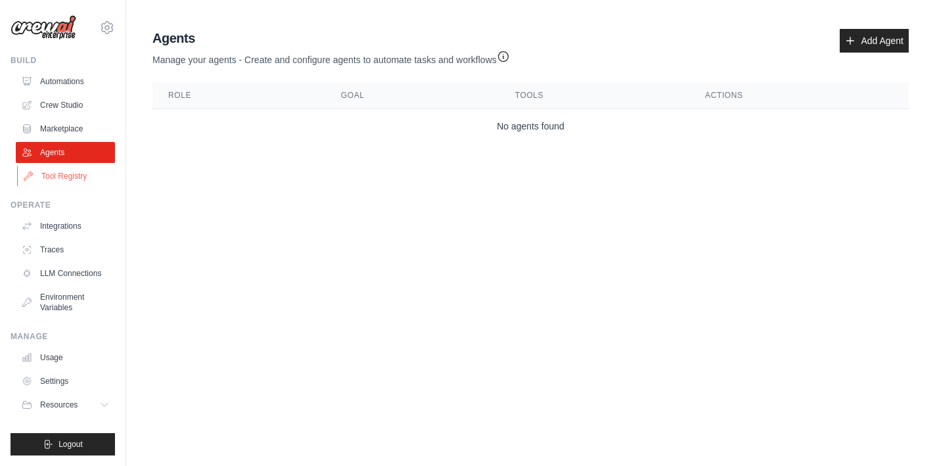
click at [53, 183] on link "Tool Registry" at bounding box center [66, 176] width 99 height 21
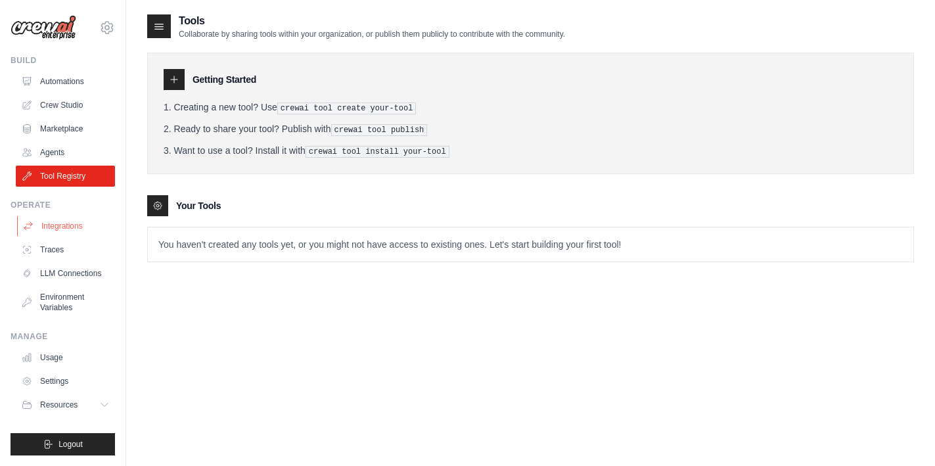
click at [54, 223] on link "Integrations" at bounding box center [66, 226] width 99 height 21
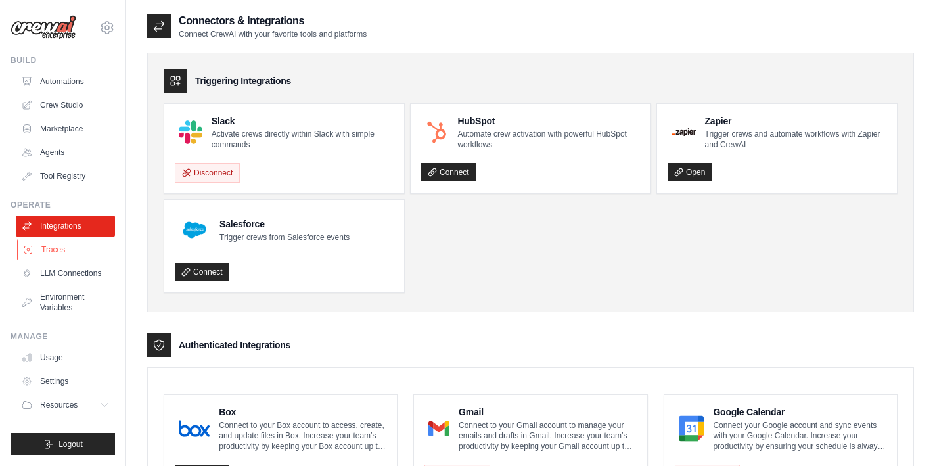
click at [53, 248] on link "Traces" at bounding box center [66, 249] width 99 height 21
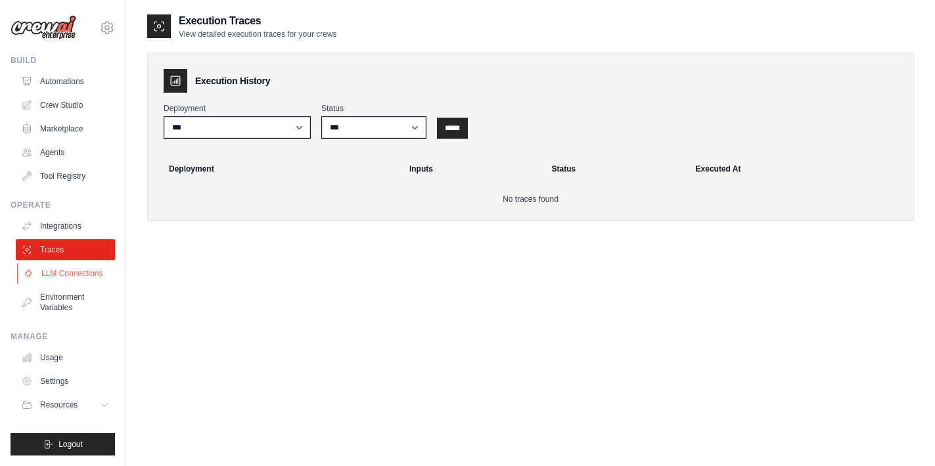
click at [56, 274] on link "LLM Connections" at bounding box center [66, 273] width 99 height 21
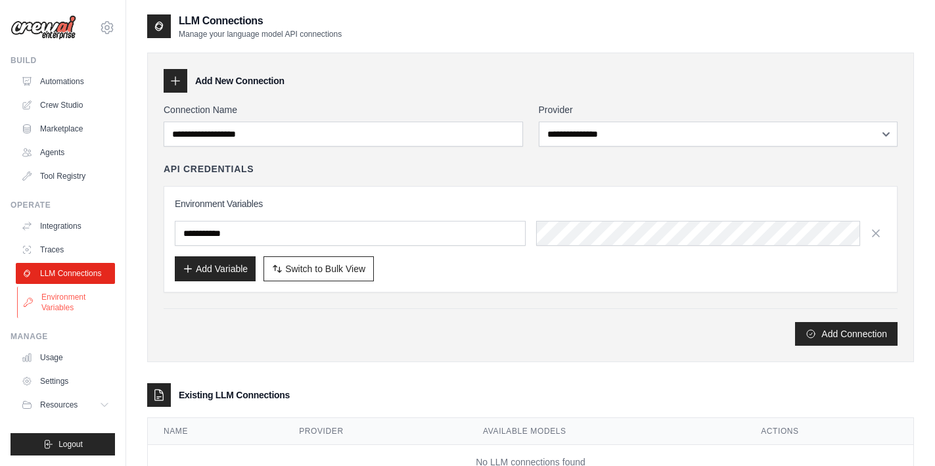
click at [56, 299] on link "Environment Variables" at bounding box center [66, 303] width 99 height 32
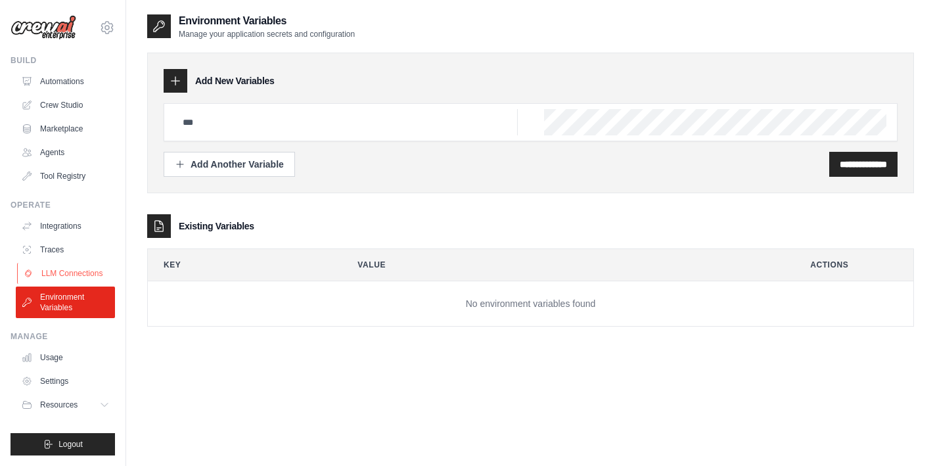
click at [70, 266] on link "LLM Connections" at bounding box center [66, 273] width 99 height 21
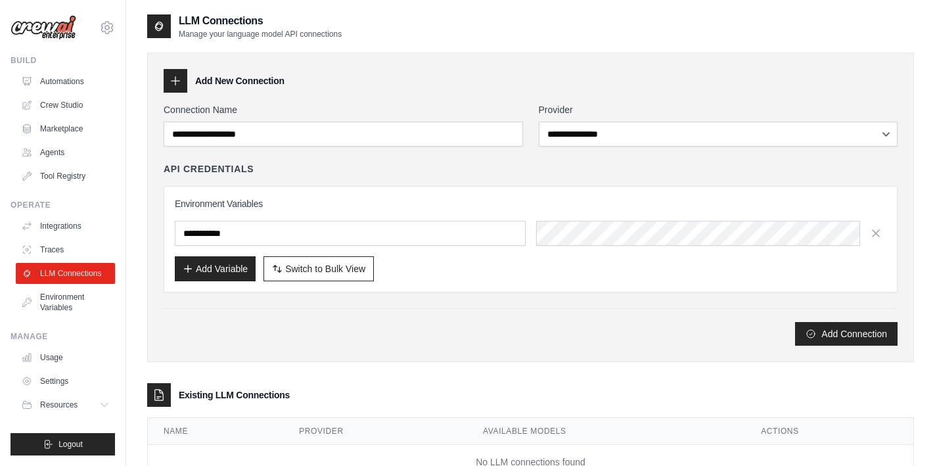
scroll to position [48, 0]
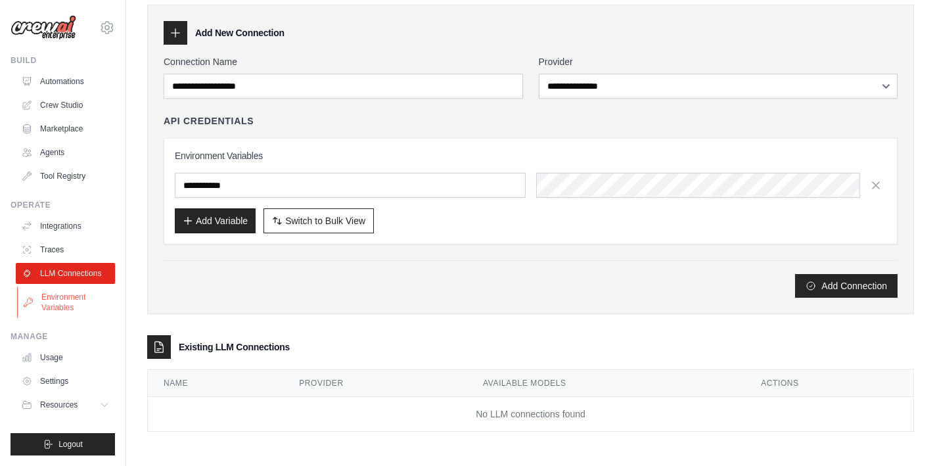
click at [97, 308] on link "Environment Variables" at bounding box center [66, 303] width 99 height 32
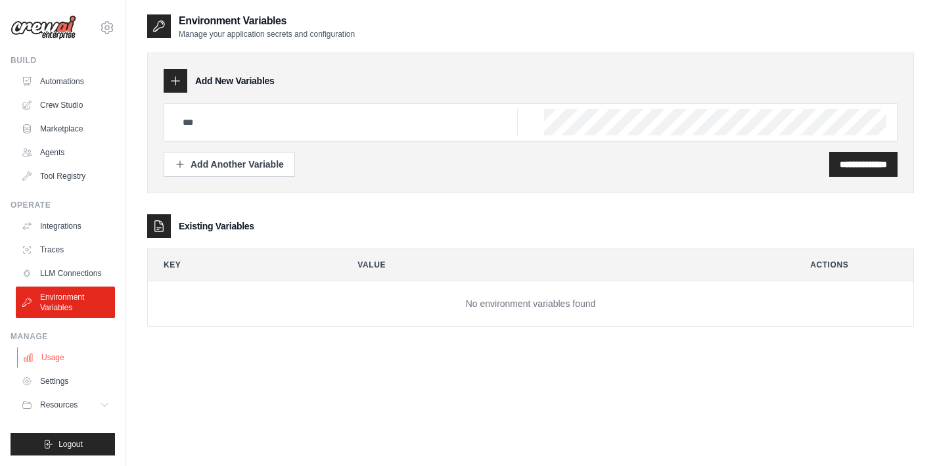
click at [57, 356] on link "Usage" at bounding box center [66, 357] width 99 height 21
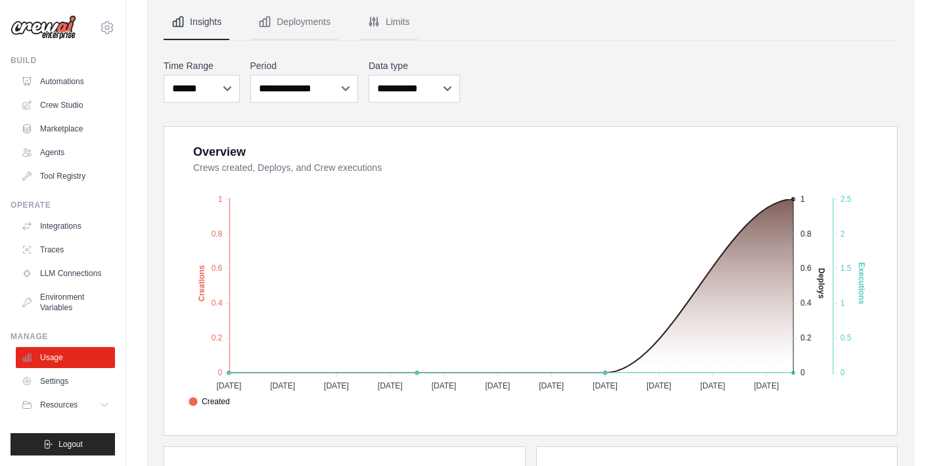
scroll to position [127, 0]
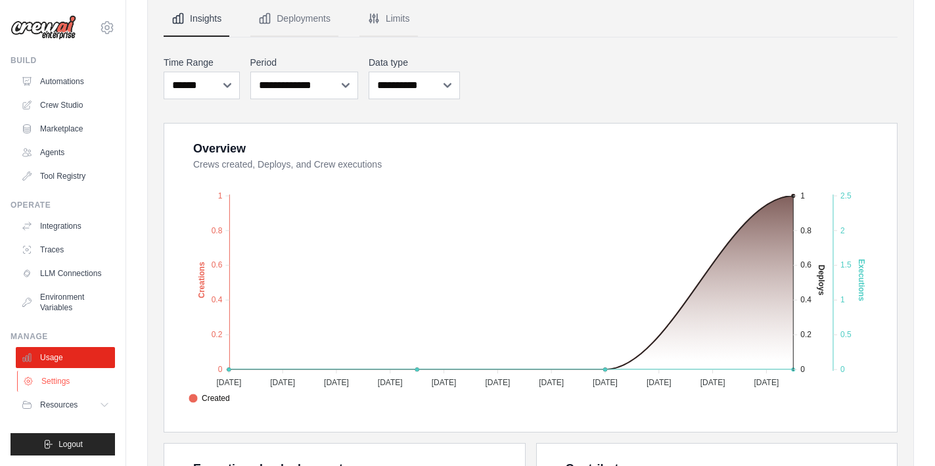
click at [74, 375] on link "Settings" at bounding box center [66, 381] width 99 height 21
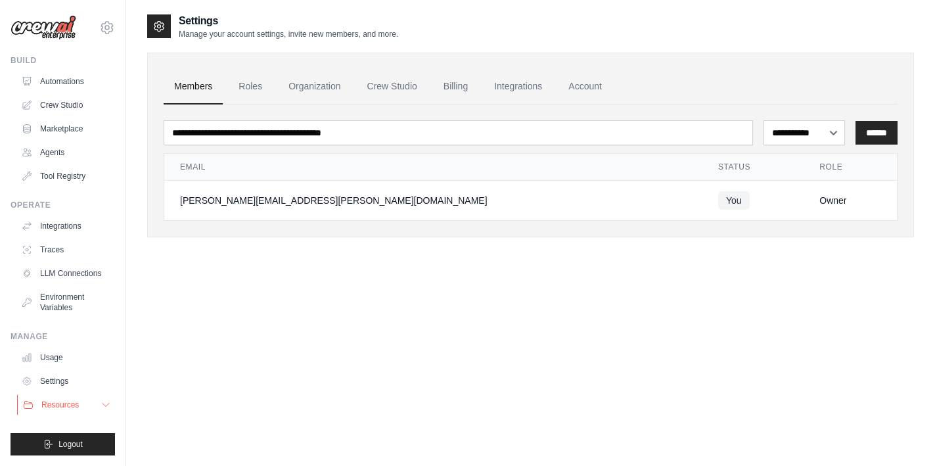
click at [58, 410] on span "Resources" at bounding box center [59, 405] width 37 height 11
click at [68, 84] on link "Automations" at bounding box center [66, 81] width 99 height 21
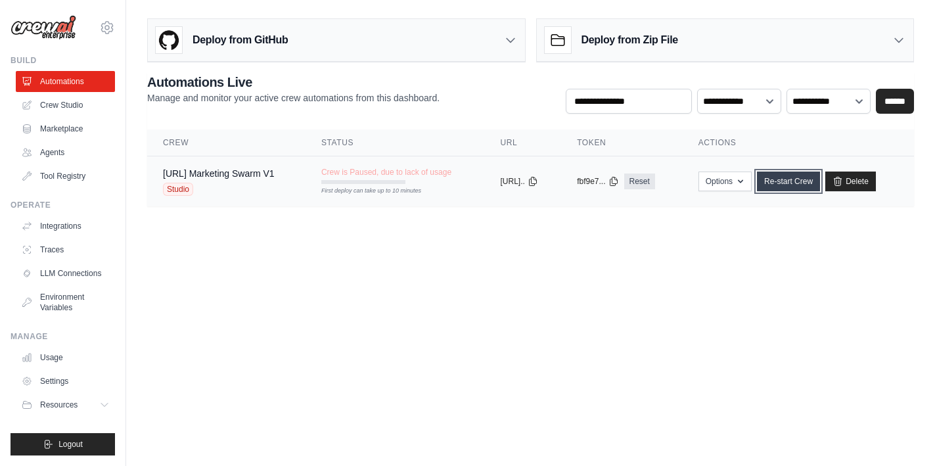
click at [820, 184] on link "Re-start Crew" at bounding box center [788, 182] width 63 height 20
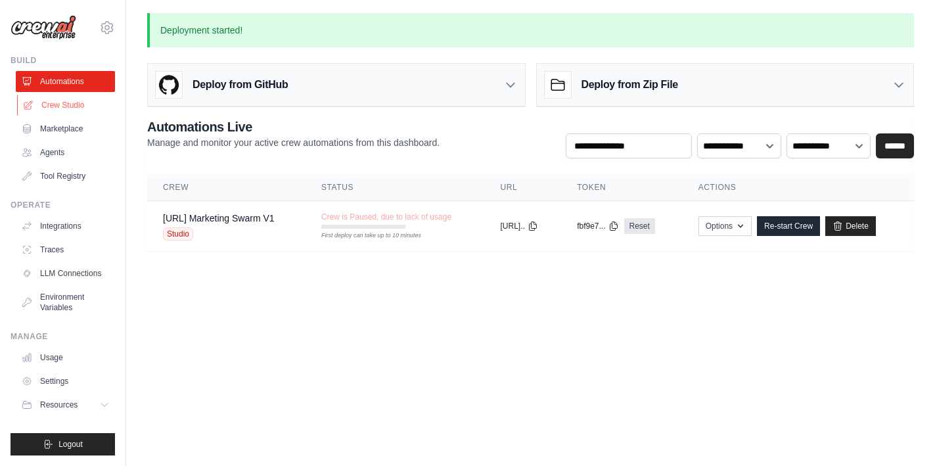
click at [45, 107] on link "Crew Studio" at bounding box center [66, 105] width 99 height 21
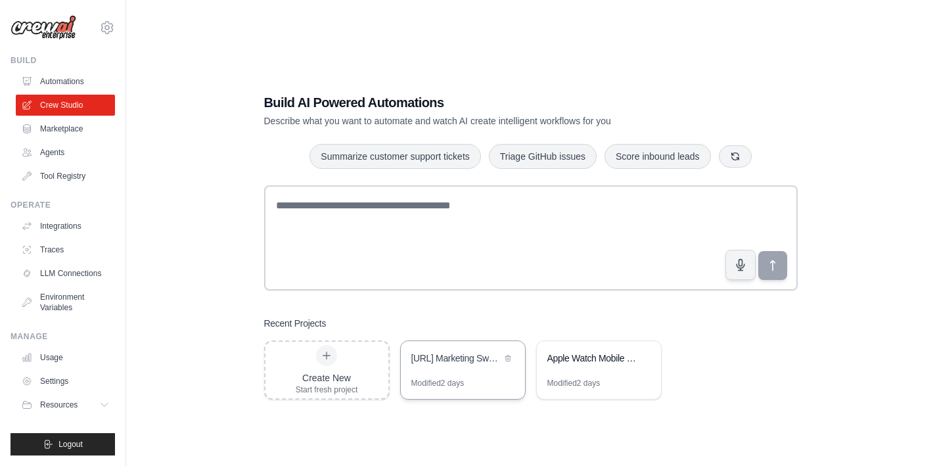
click at [434, 363] on div "[URL] Marketing Swarm" at bounding box center [456, 358] width 90 height 13
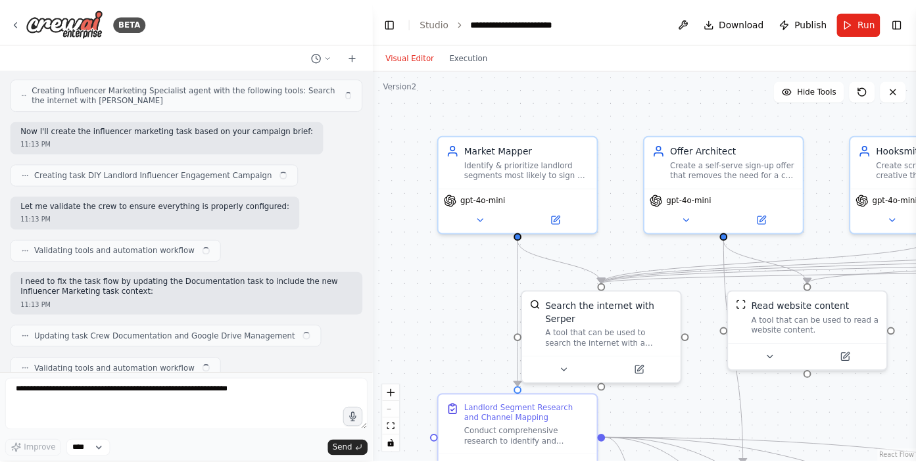
scroll to position [5002, 0]
